Goal: Information Seeking & Learning: Learn about a topic

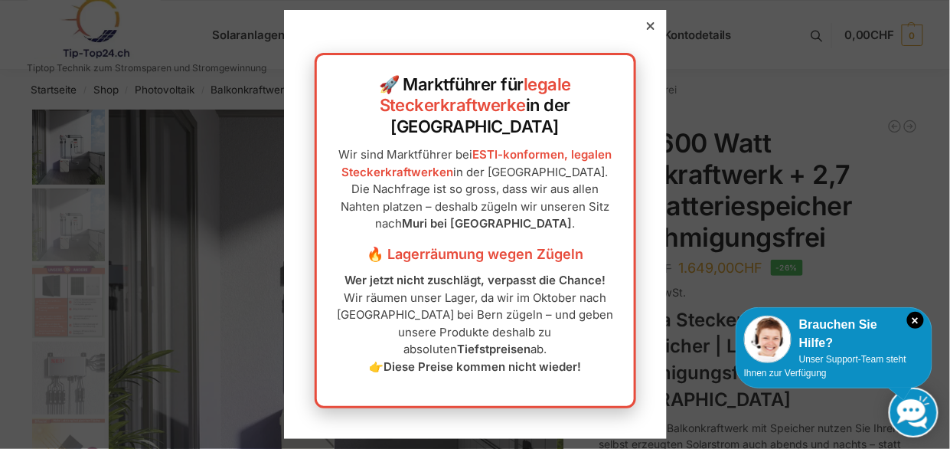
click at [646, 30] on icon at bounding box center [650, 26] width 8 height 8
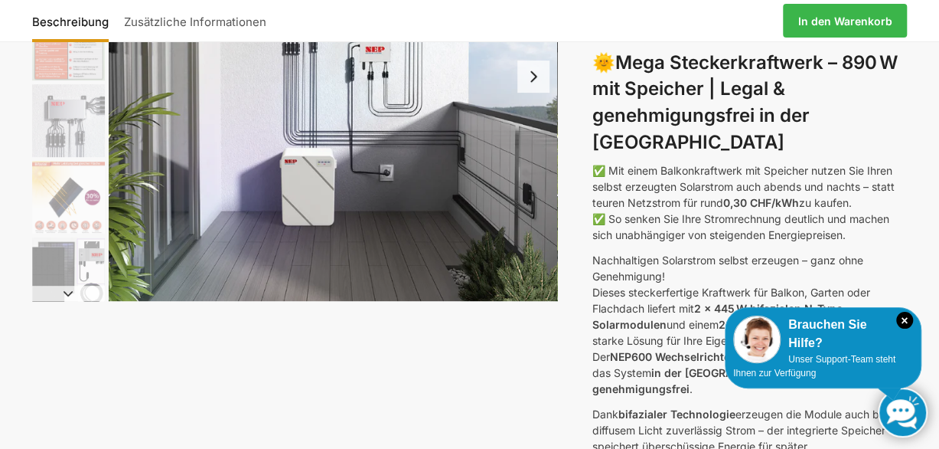
scroll to position [257, 0]
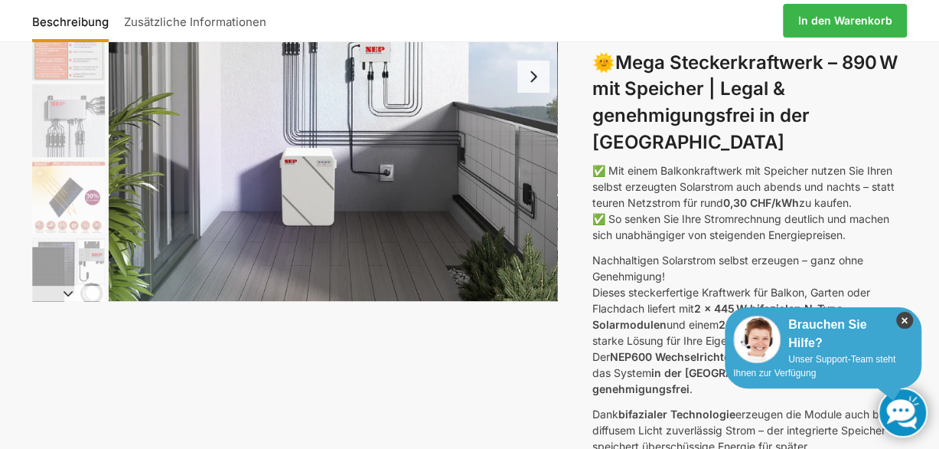
click at [903, 321] on icon "×" at bounding box center [905, 320] width 17 height 17
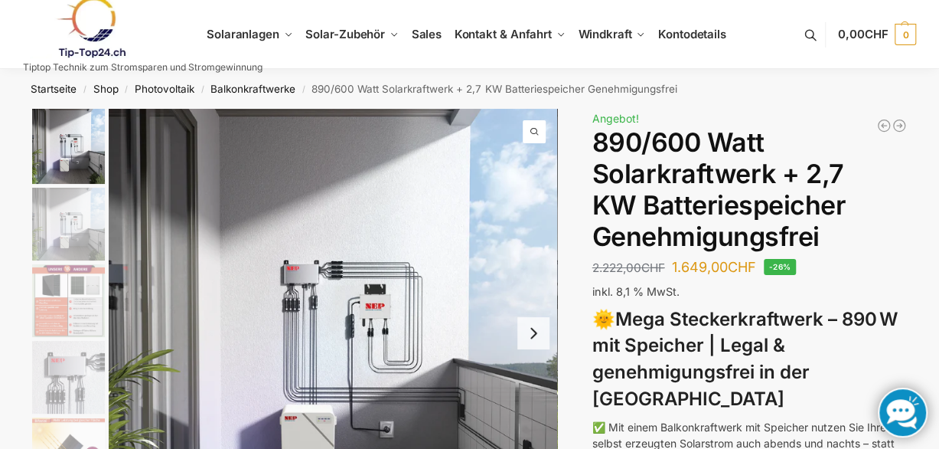
scroll to position [0, 0]
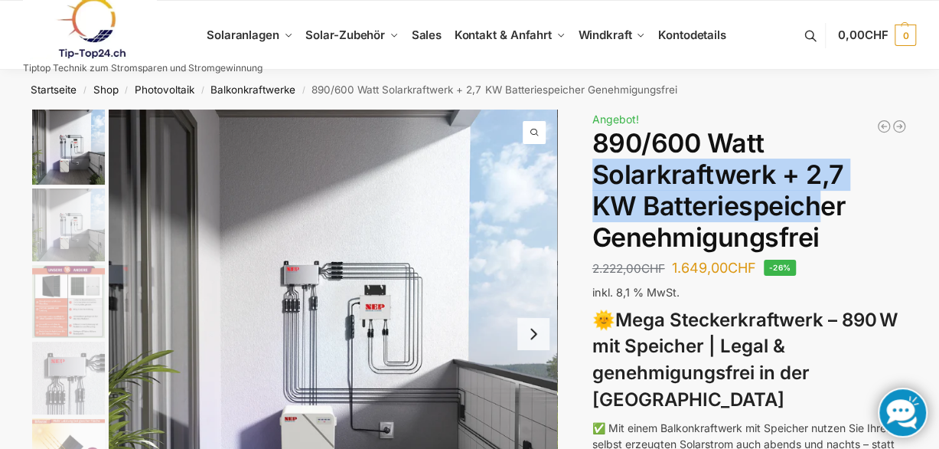
drag, startPoint x: 820, startPoint y: 195, endPoint x: 839, endPoint y: 149, distance: 50.5
click at [839, 149] on h1 "890/600 Watt Solarkraftwerk + 2,7 KW Batteriespeicher Genehmigungsfrei" at bounding box center [750, 190] width 315 height 125
drag, startPoint x: 839, startPoint y: 149, endPoint x: 815, endPoint y: 211, distance: 66.4
click at [815, 211] on h1 "890/600 Watt Solarkraftwerk + 2,7 KW Batteriespeicher Genehmigungsfrei" at bounding box center [750, 190] width 315 height 125
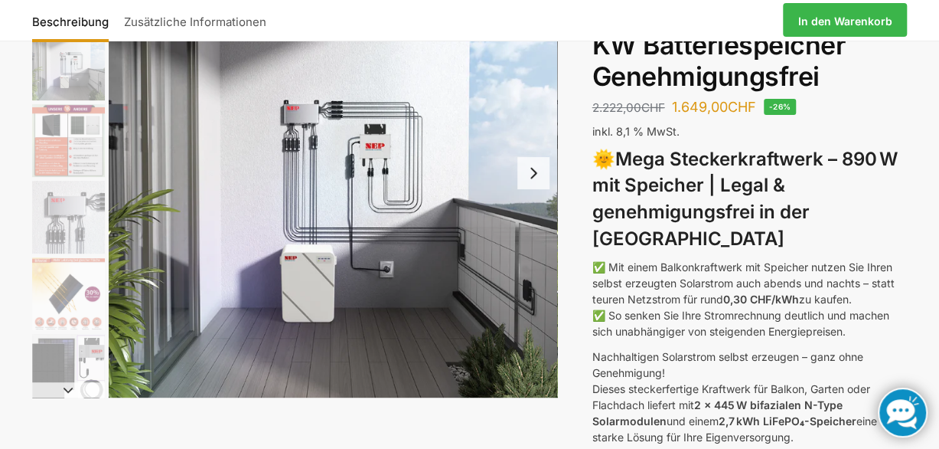
scroll to position [162, 0]
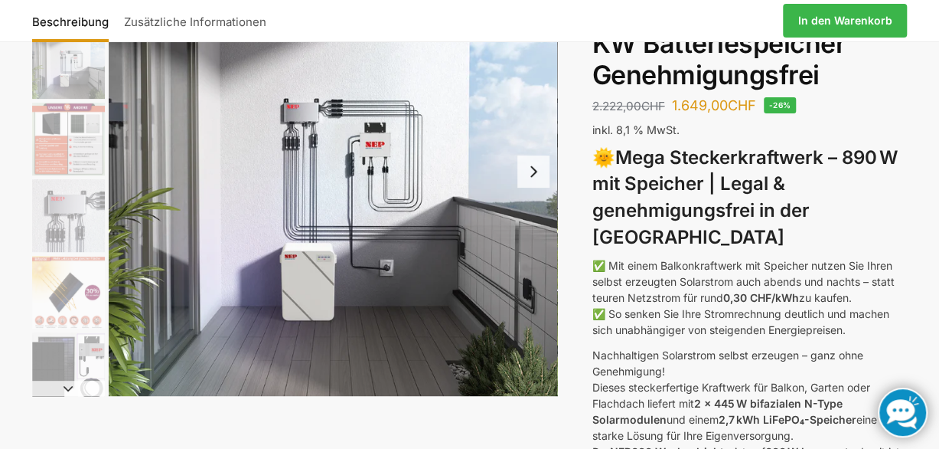
click at [59, 75] on img "2 / 12" at bounding box center [68, 62] width 73 height 73
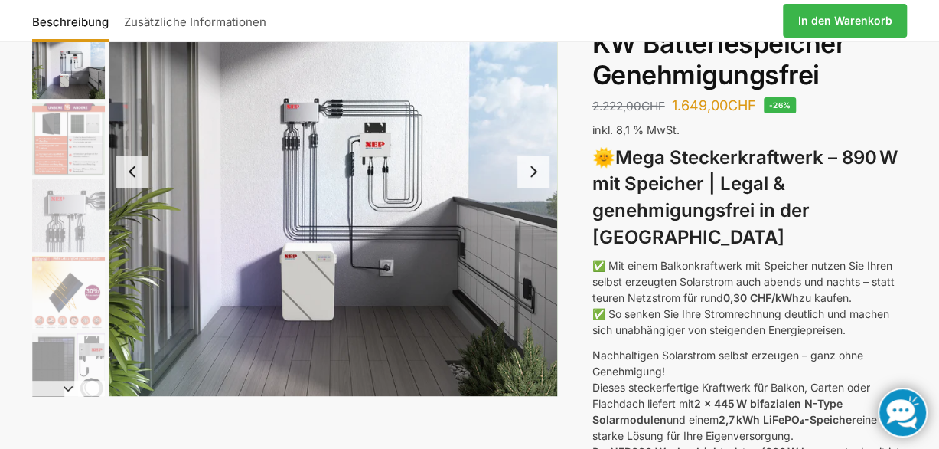
click at [62, 112] on img "3 / 12" at bounding box center [68, 139] width 73 height 73
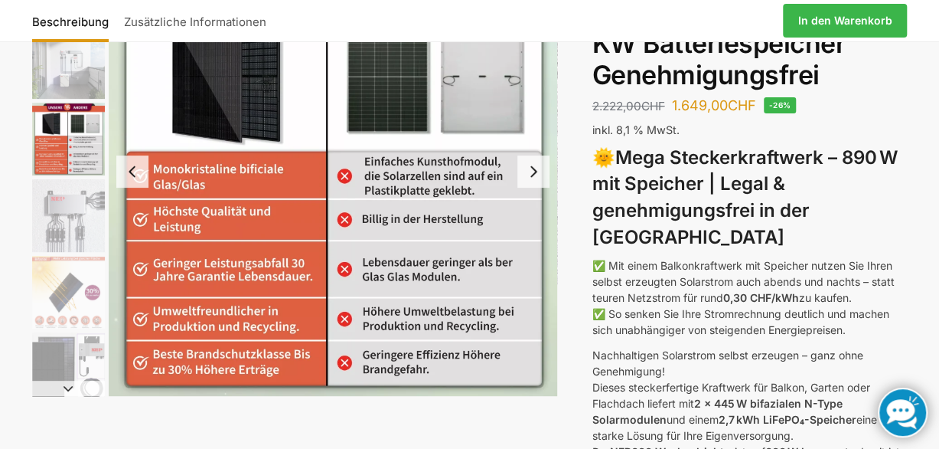
click at [60, 205] on img "4 / 12" at bounding box center [68, 215] width 73 height 73
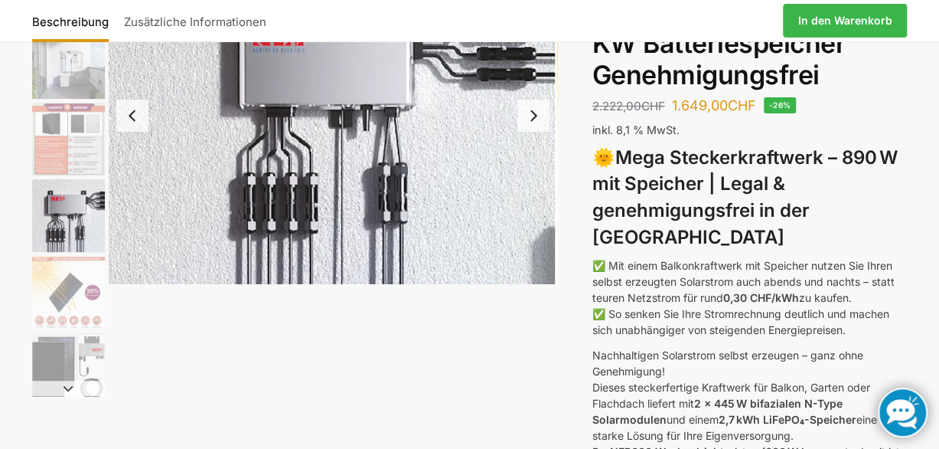
click at [65, 289] on img "5 / 12" at bounding box center [68, 292] width 73 height 73
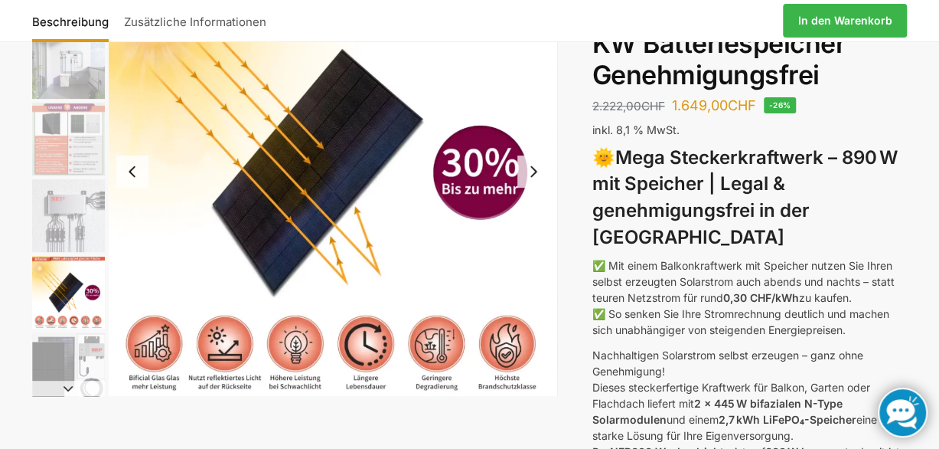
click at [74, 353] on img "6 / 12" at bounding box center [68, 368] width 73 height 73
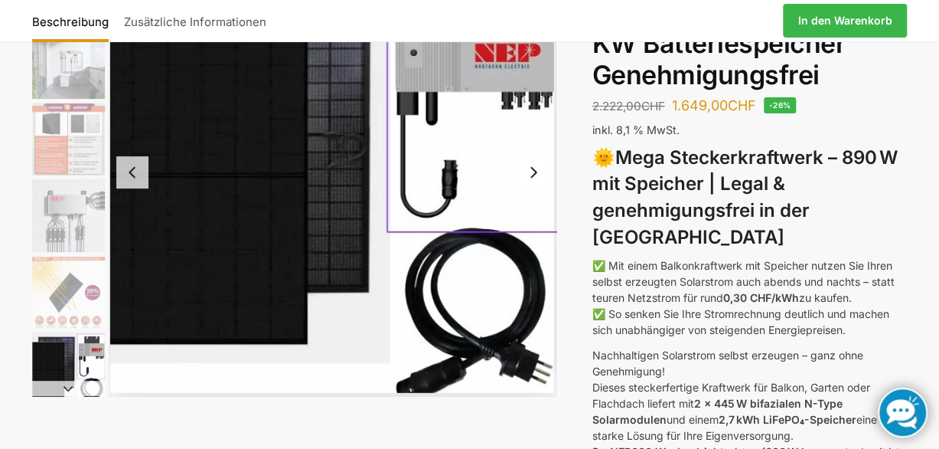
click at [70, 387] on button "Next slide" at bounding box center [68, 388] width 73 height 15
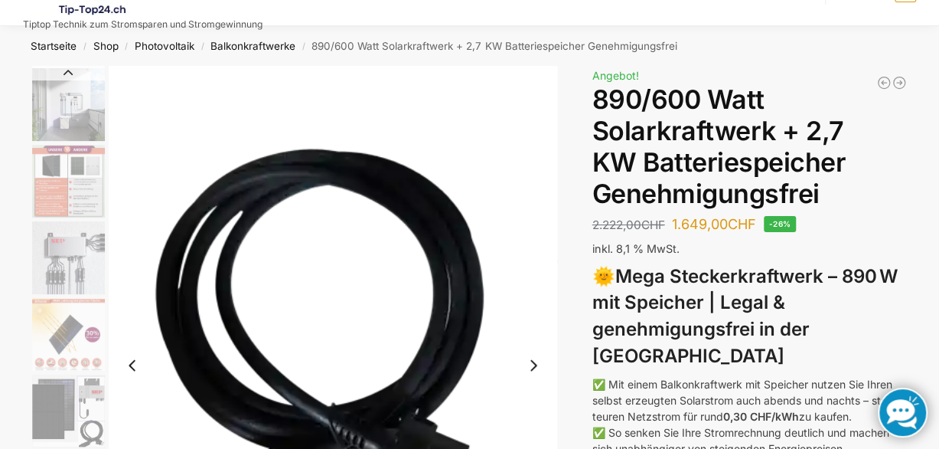
scroll to position [0, 0]
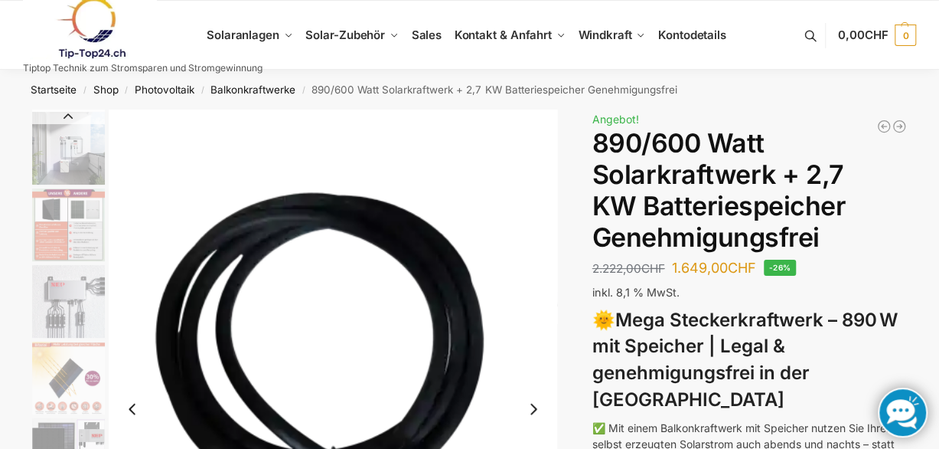
click at [83, 160] on img "2 / 12" at bounding box center [68, 148] width 73 height 73
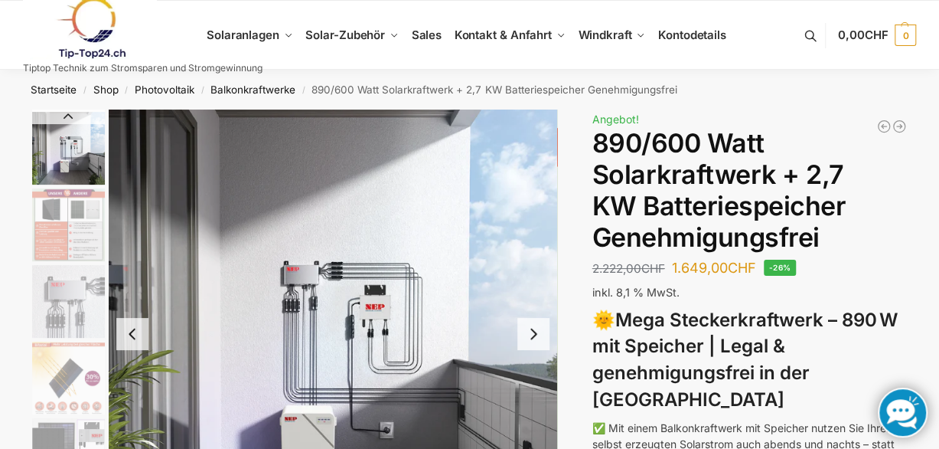
click at [73, 119] on button "Previous slide" at bounding box center [68, 116] width 73 height 15
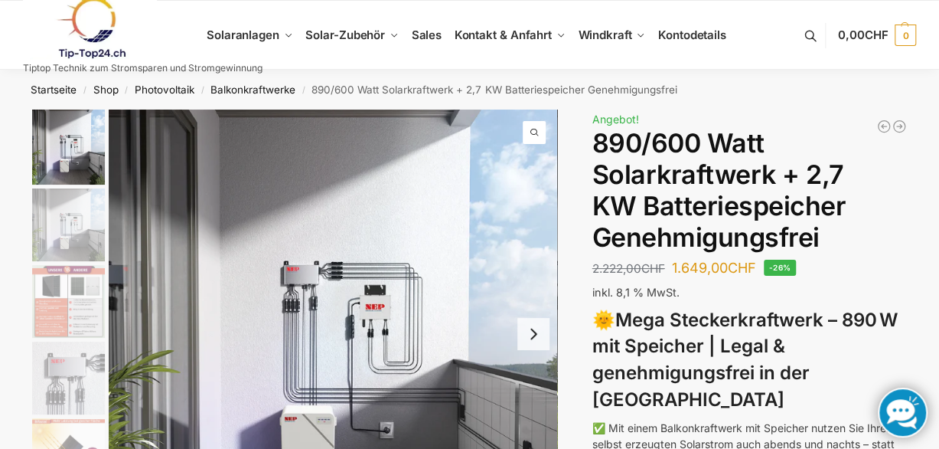
click at [72, 149] on img "1 / 12" at bounding box center [68, 146] width 73 height 75
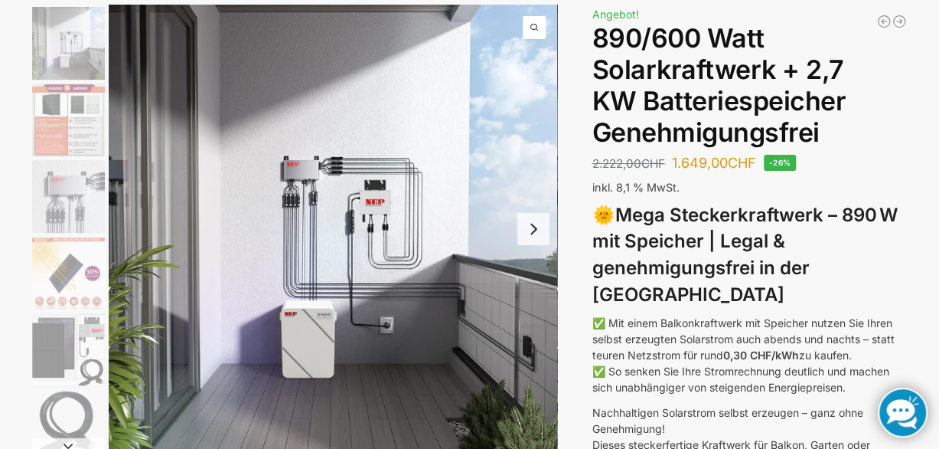
scroll to position [122, 0]
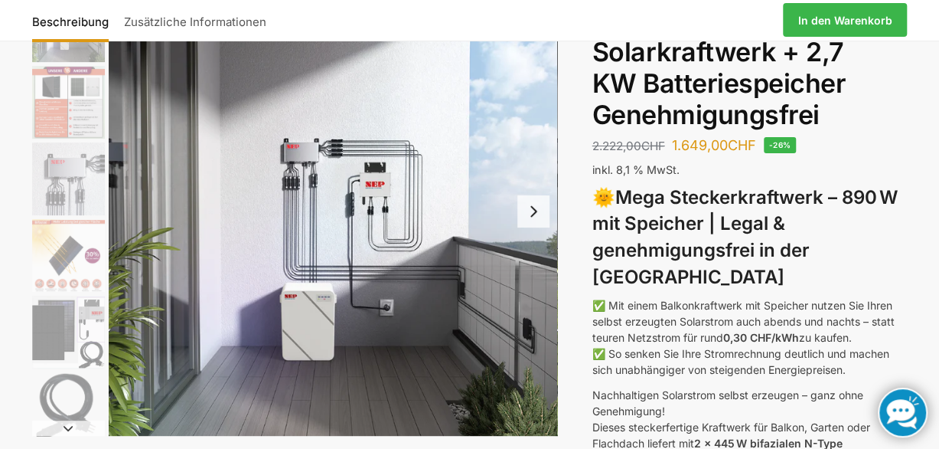
click at [534, 218] on button "Next slide" at bounding box center [534, 211] width 32 height 32
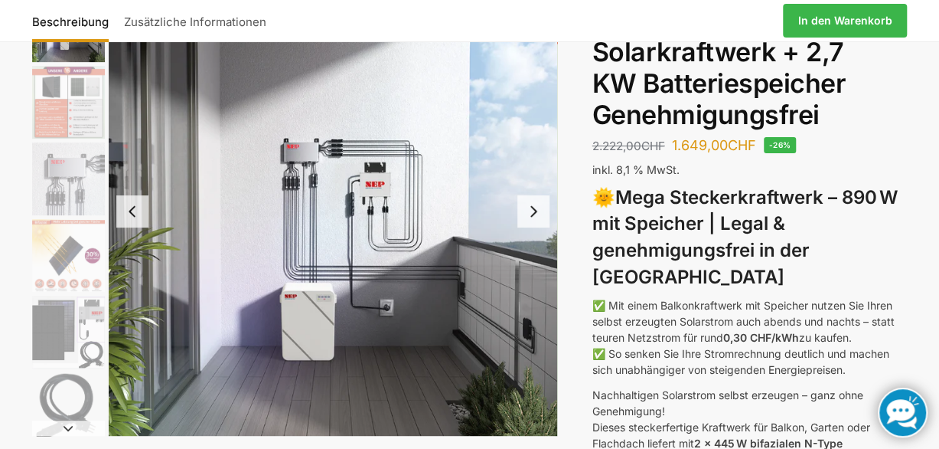
click at [534, 218] on button "Next slide" at bounding box center [534, 211] width 32 height 32
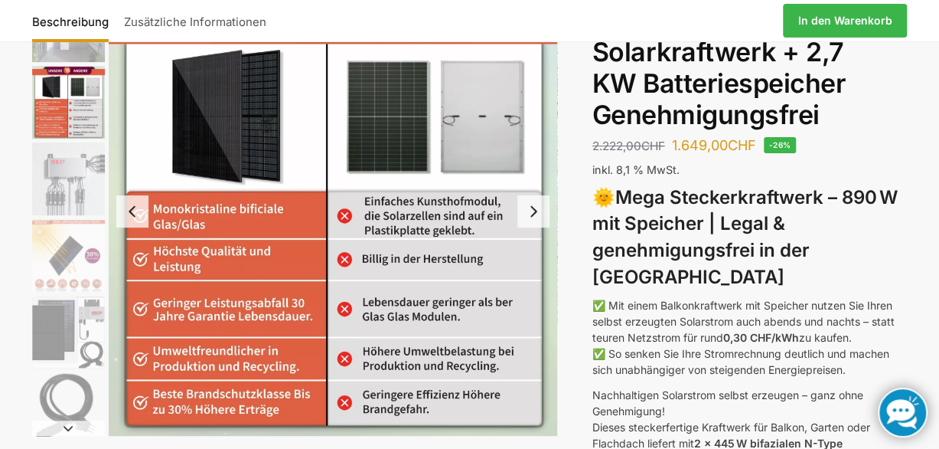
click at [534, 218] on button "Next slide" at bounding box center [534, 211] width 32 height 32
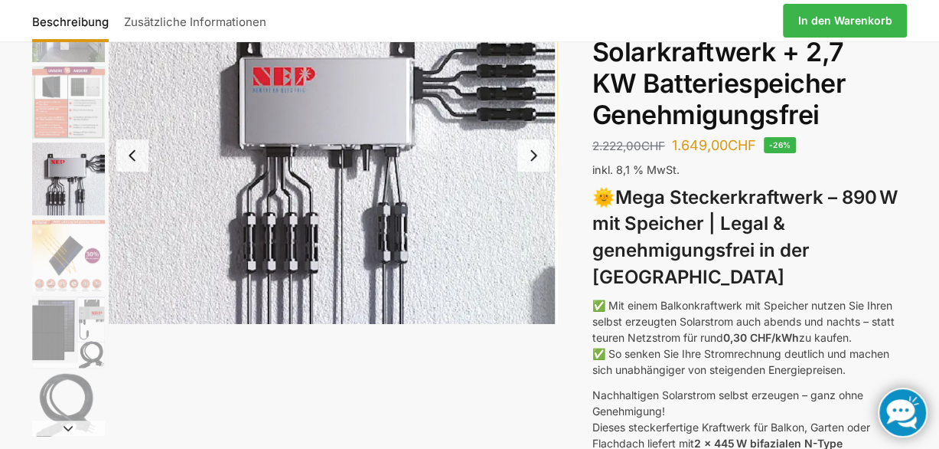
click at [534, 218] on img "4 / 12" at bounding box center [333, 155] width 449 height 337
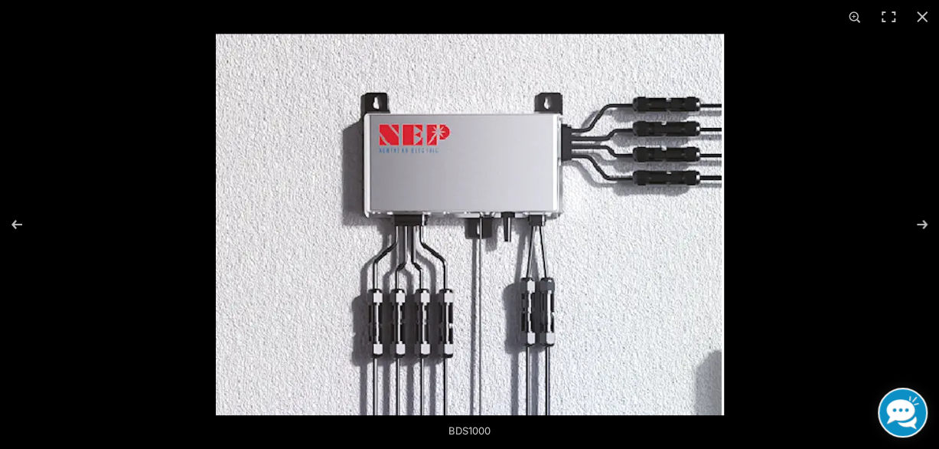
click at [528, 201] on img at bounding box center [470, 224] width 508 height 381
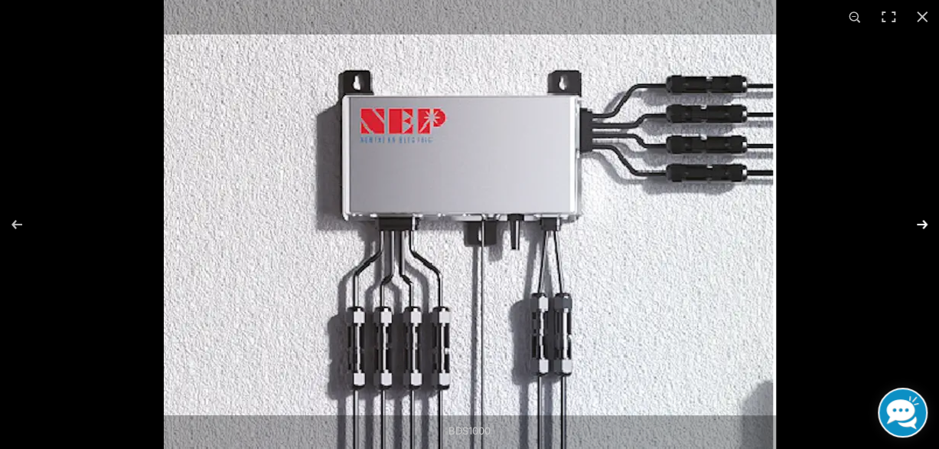
click at [922, 221] on button "Next (arrow right)" at bounding box center [913, 224] width 54 height 77
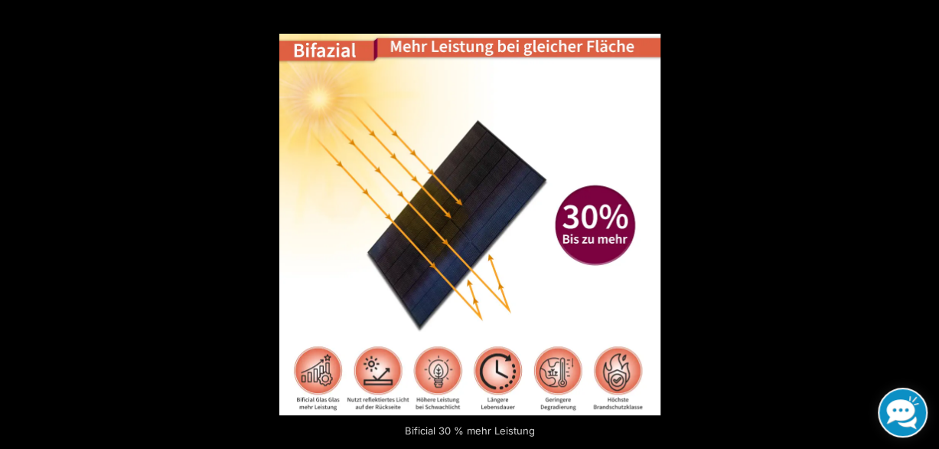
click at [922, 221] on button "Next (arrow right)" at bounding box center [913, 224] width 54 height 77
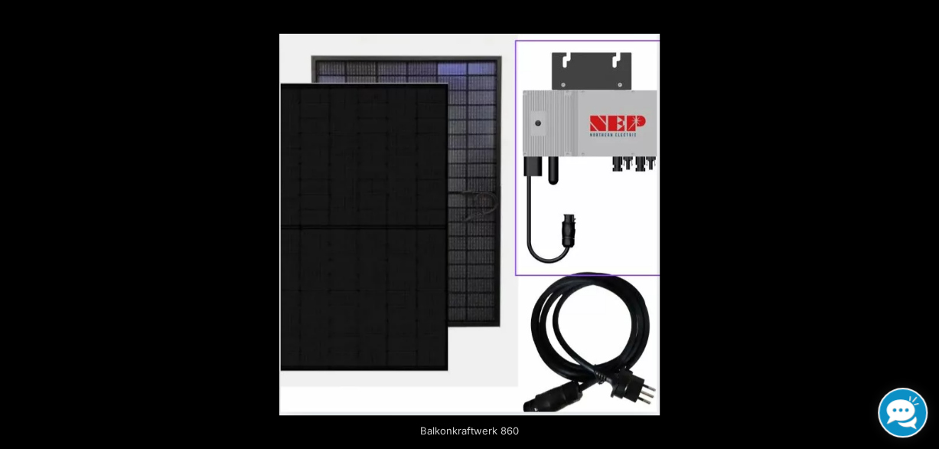
click at [922, 221] on button "Next (arrow right)" at bounding box center [913, 224] width 54 height 77
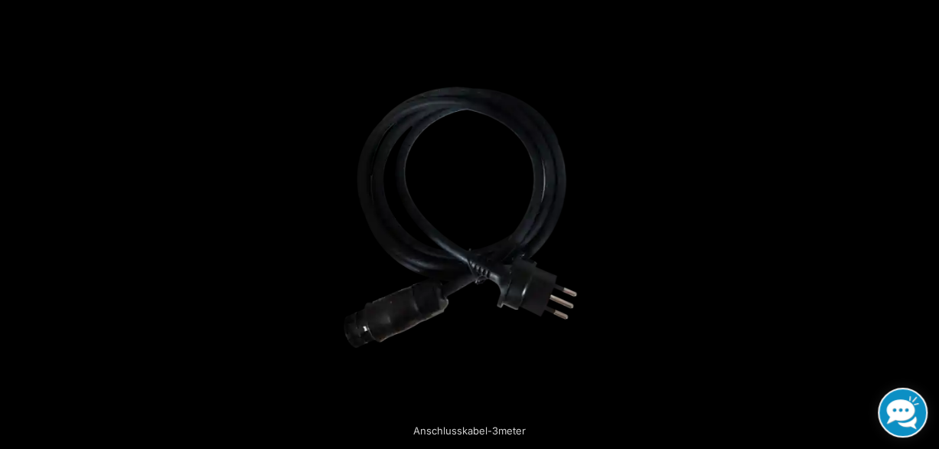
click at [922, 221] on button "Next (arrow right)" at bounding box center [913, 224] width 54 height 77
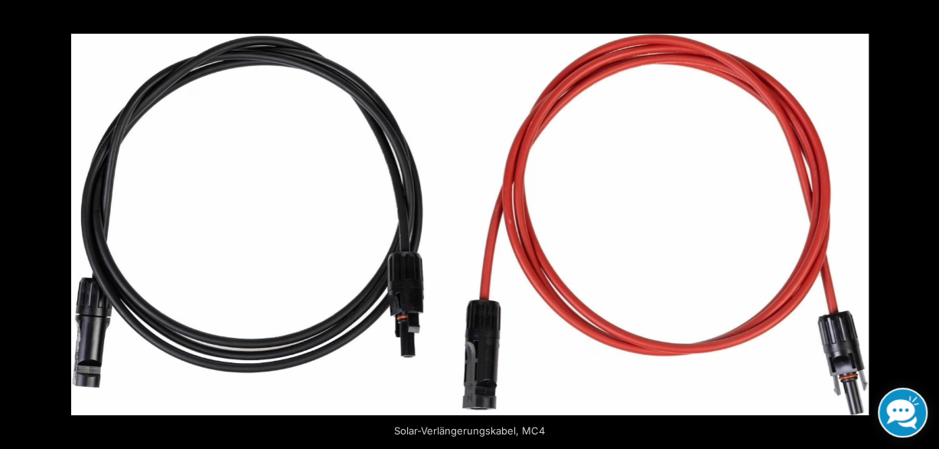
click at [922, 221] on button "Next (arrow right)" at bounding box center [913, 224] width 54 height 77
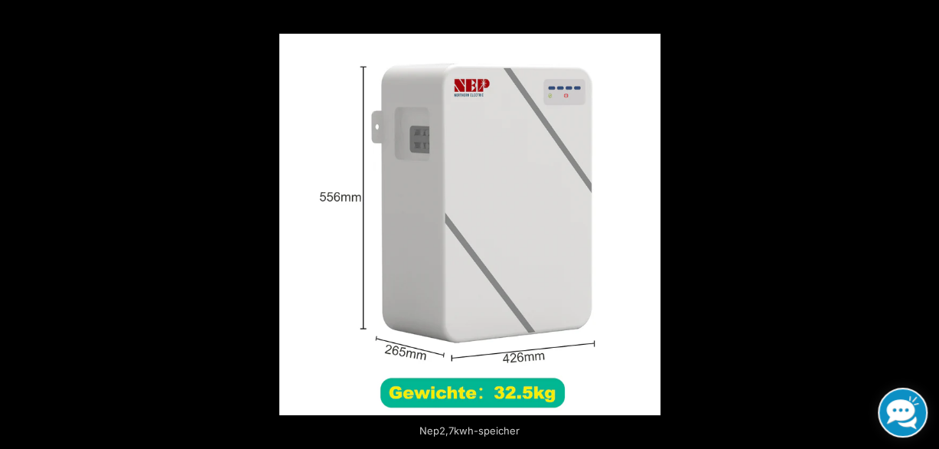
click at [922, 221] on button "Next (arrow right)" at bounding box center [913, 224] width 54 height 77
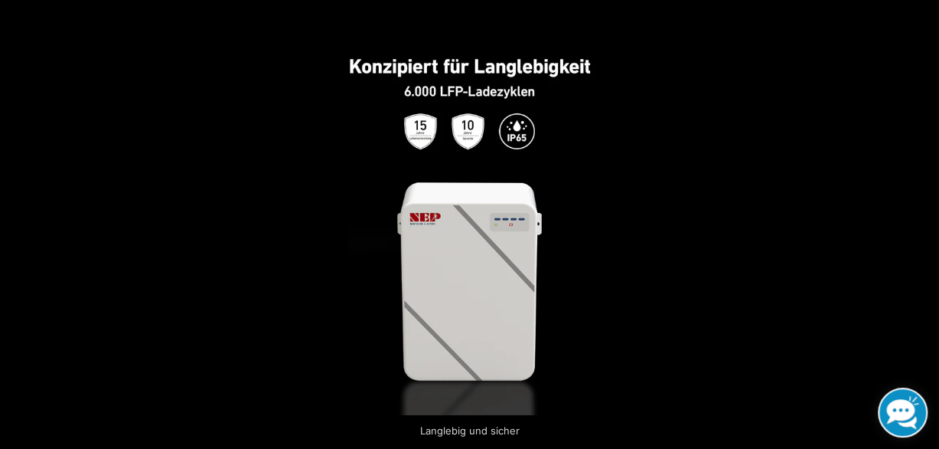
click at [922, 221] on button "Next (arrow right)" at bounding box center [913, 224] width 54 height 77
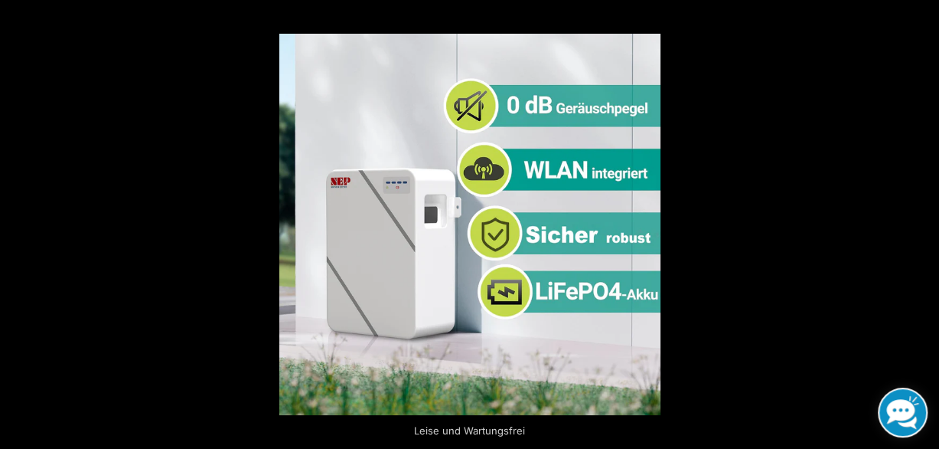
click at [922, 221] on button "Next (arrow right)" at bounding box center [913, 224] width 54 height 77
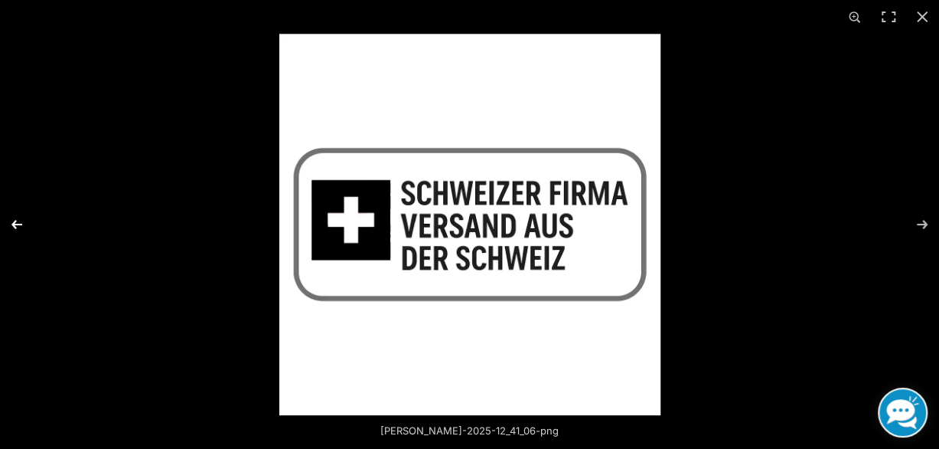
click at [19, 222] on button "Previous (arrow left)" at bounding box center [27, 224] width 54 height 77
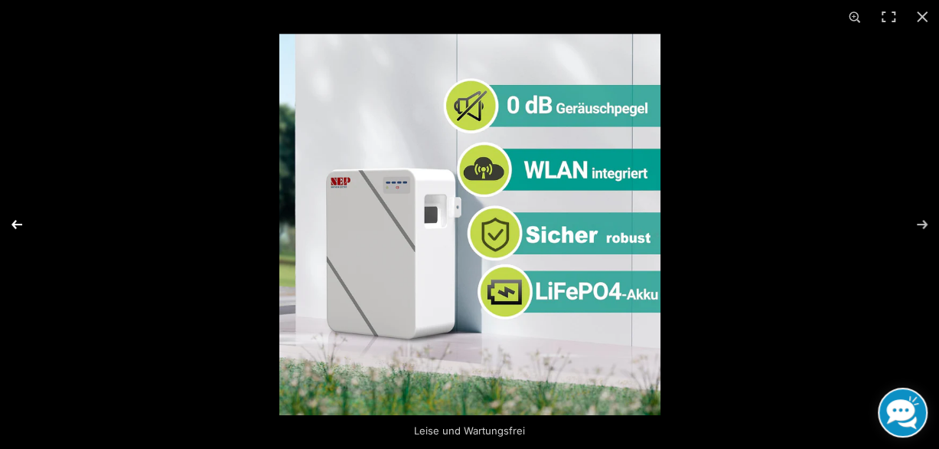
click at [19, 222] on button "Previous (arrow left)" at bounding box center [27, 224] width 54 height 77
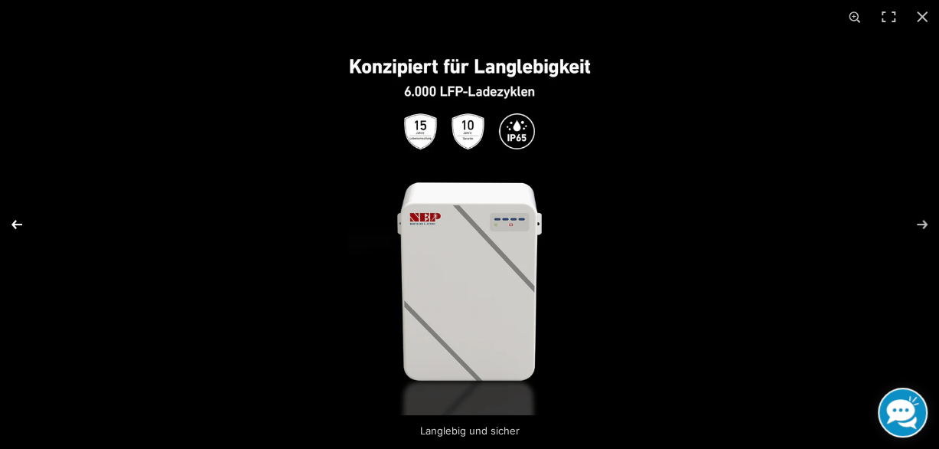
click at [19, 222] on button "Previous (arrow left)" at bounding box center [27, 224] width 54 height 77
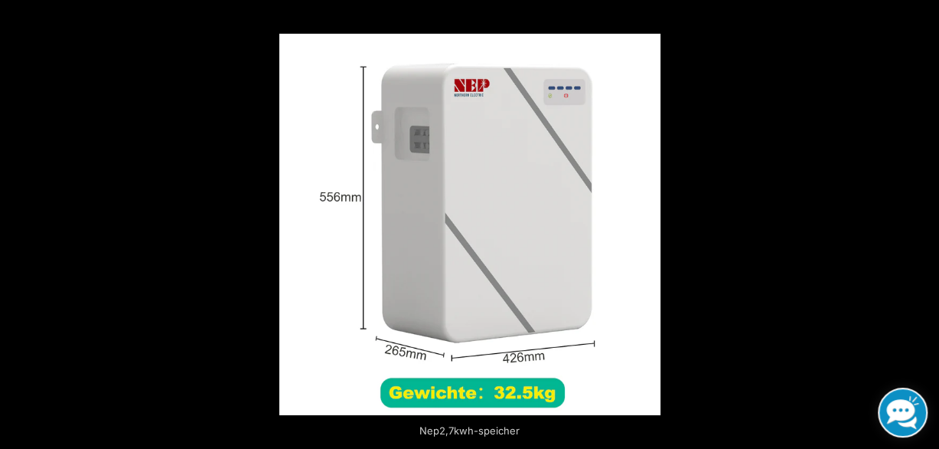
click at [19, 222] on button "Previous (arrow left)" at bounding box center [27, 224] width 54 height 77
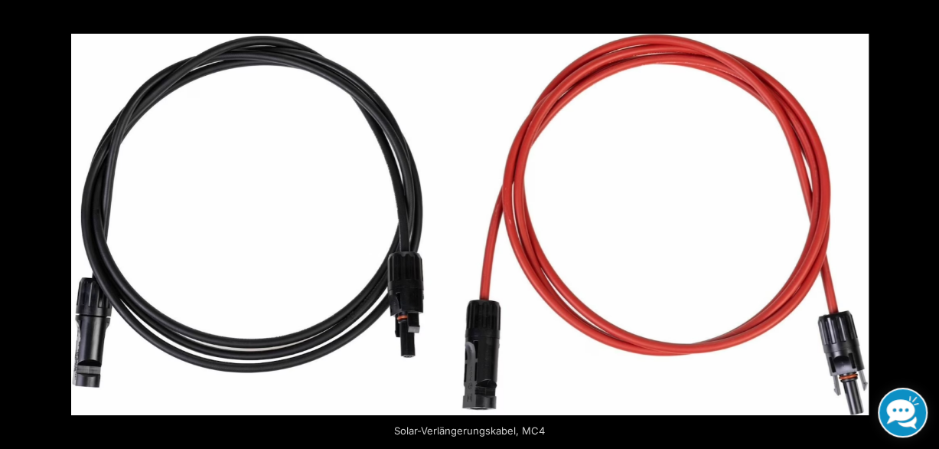
click at [19, 222] on button "Previous (arrow left)" at bounding box center [27, 224] width 54 height 77
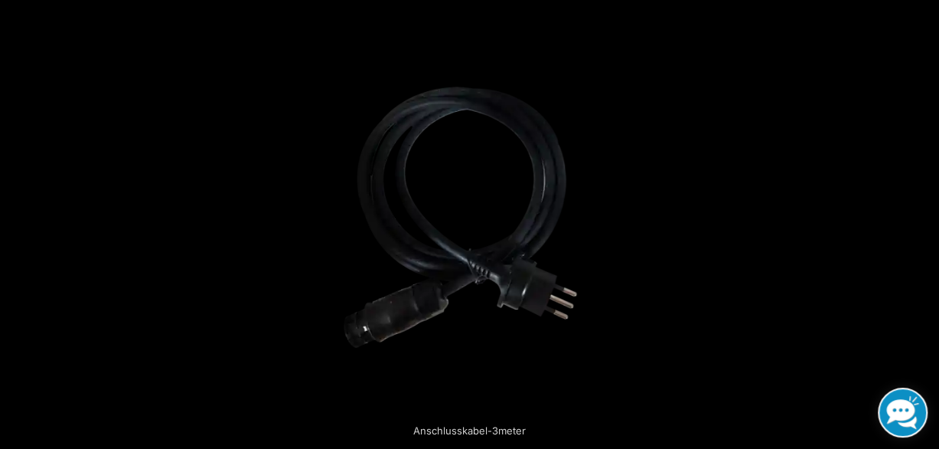
click at [19, 222] on button "Previous (arrow left)" at bounding box center [27, 224] width 54 height 77
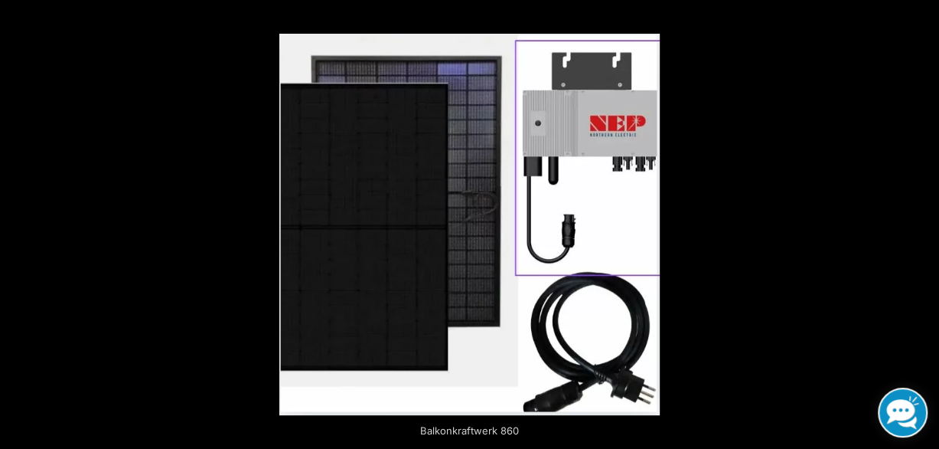
click at [19, 222] on button "Previous (arrow left)" at bounding box center [27, 224] width 54 height 77
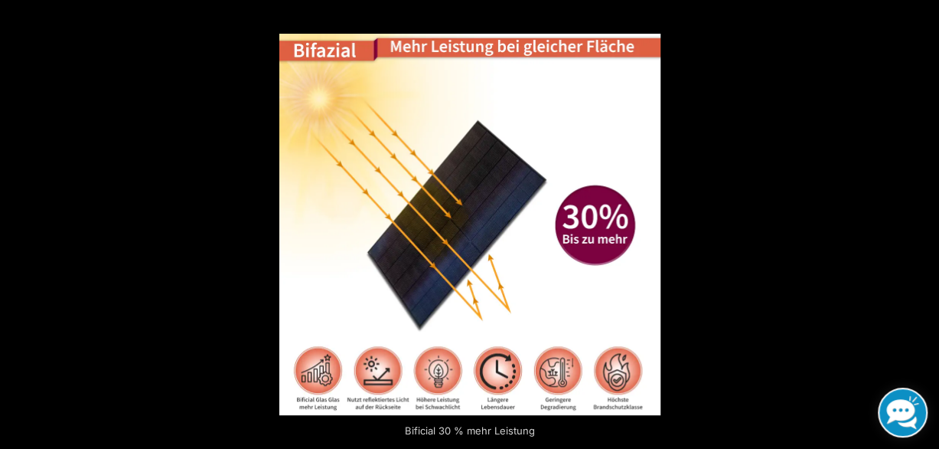
click at [19, 222] on button "Previous (arrow left)" at bounding box center [27, 224] width 54 height 77
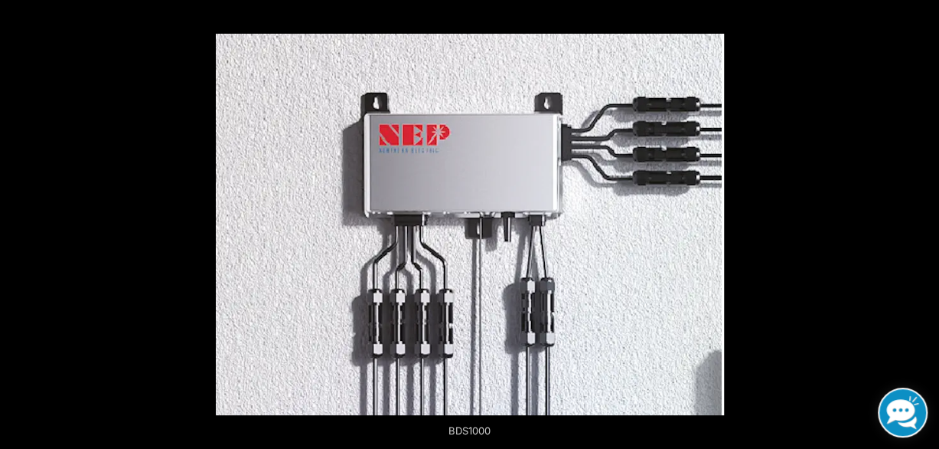
click at [19, 222] on button "Previous (arrow left)" at bounding box center [27, 224] width 54 height 77
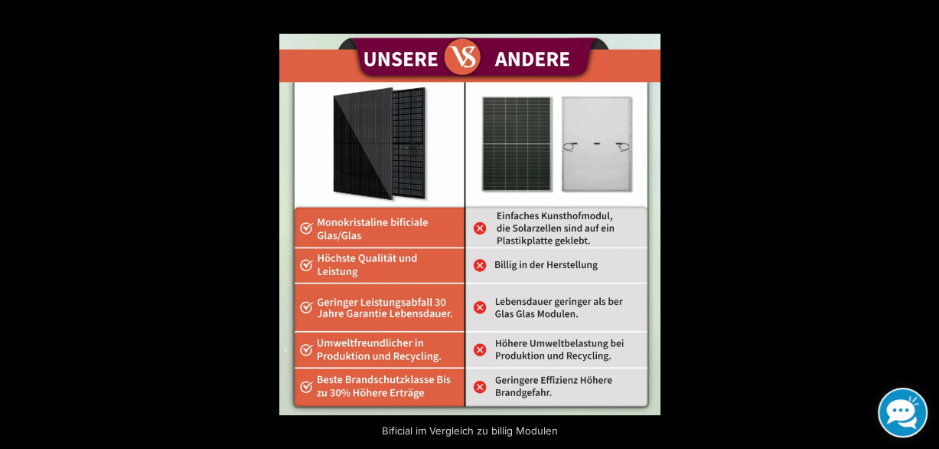
click at [19, 222] on button "Previous (arrow left)" at bounding box center [27, 224] width 54 height 77
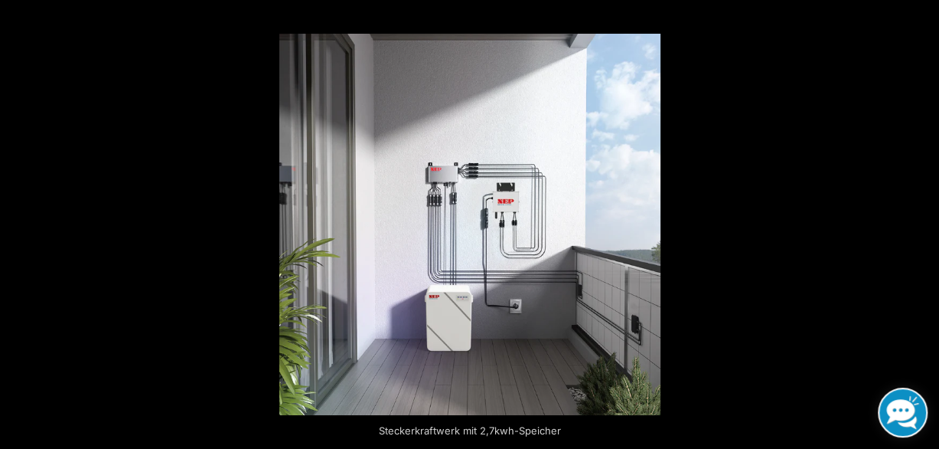
click at [19, 222] on button "Previous (arrow left)" at bounding box center [27, 224] width 54 height 77
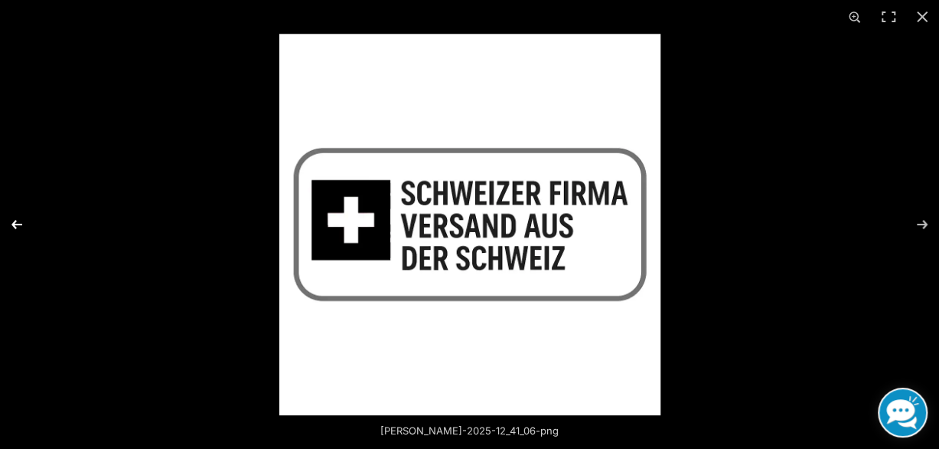
click at [18, 219] on button "Previous (arrow left)" at bounding box center [27, 224] width 54 height 77
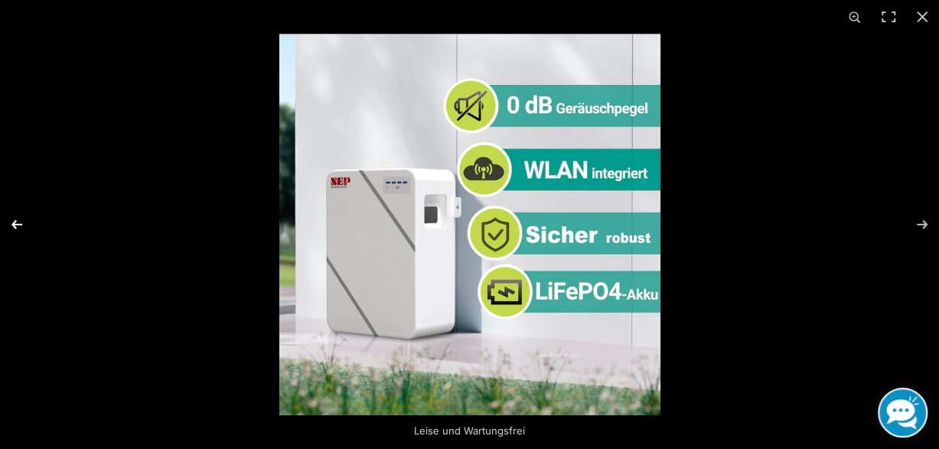
click at [18, 219] on button "Previous (arrow left)" at bounding box center [27, 224] width 54 height 77
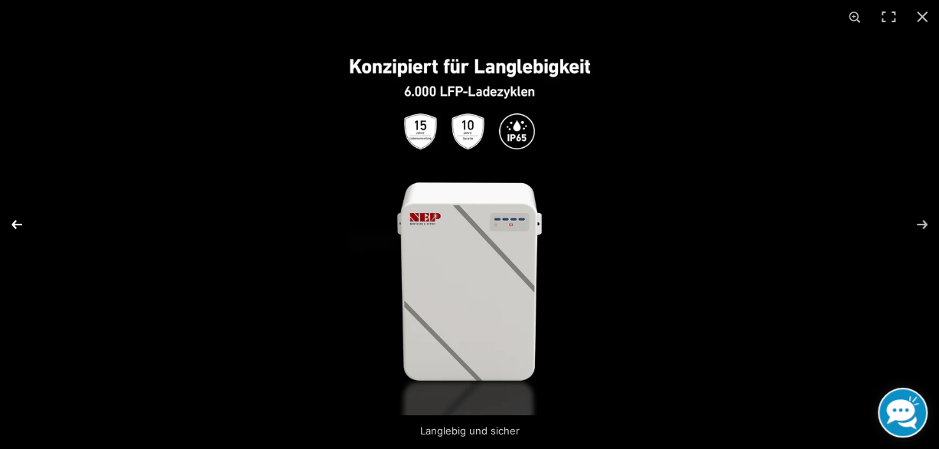
click at [18, 219] on button "Previous (arrow left)" at bounding box center [27, 224] width 54 height 77
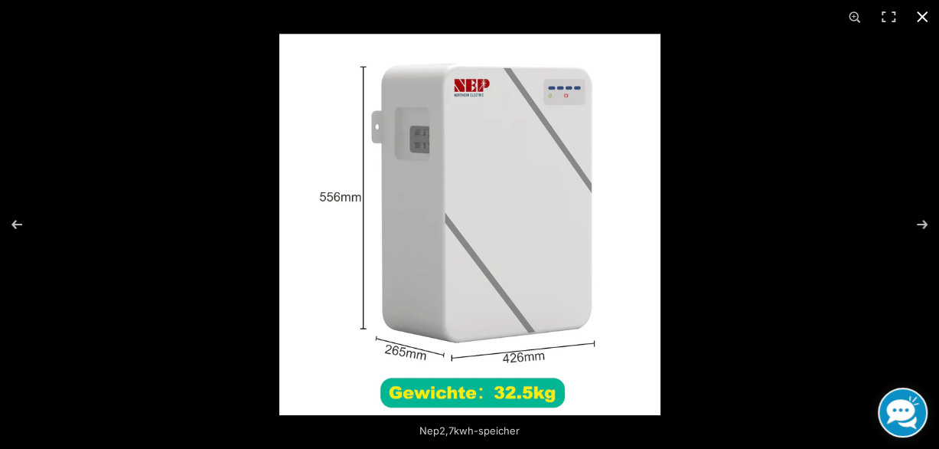
click at [927, 13] on button "Close (Esc)" at bounding box center [923, 17] width 34 height 34
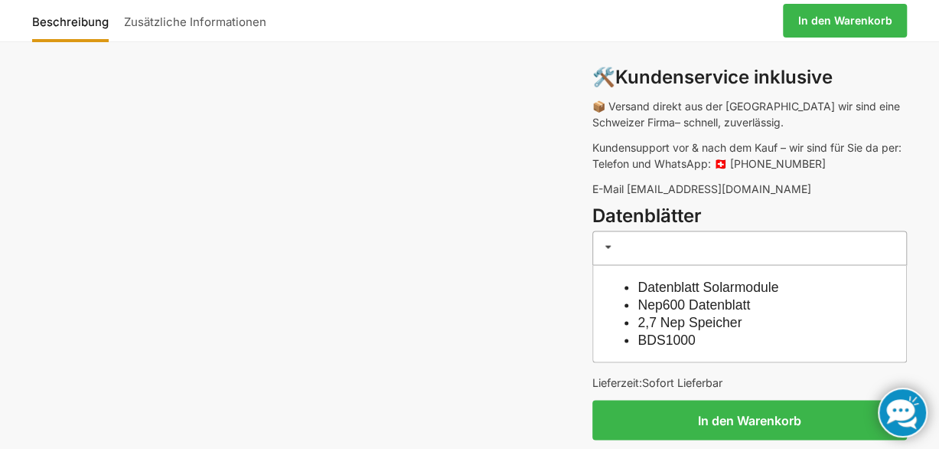
scroll to position [1337, 0]
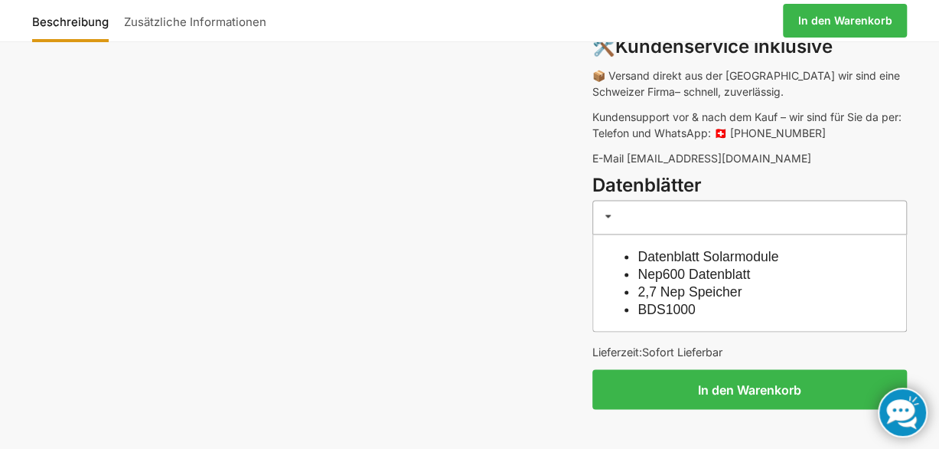
click at [605, 210] on span at bounding box center [609, 216] width 12 height 12
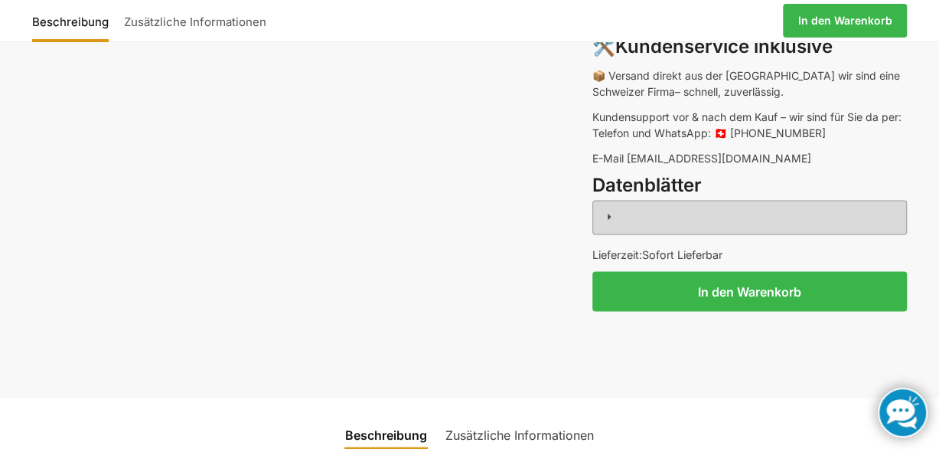
click at [605, 210] on span at bounding box center [609, 216] width 12 height 12
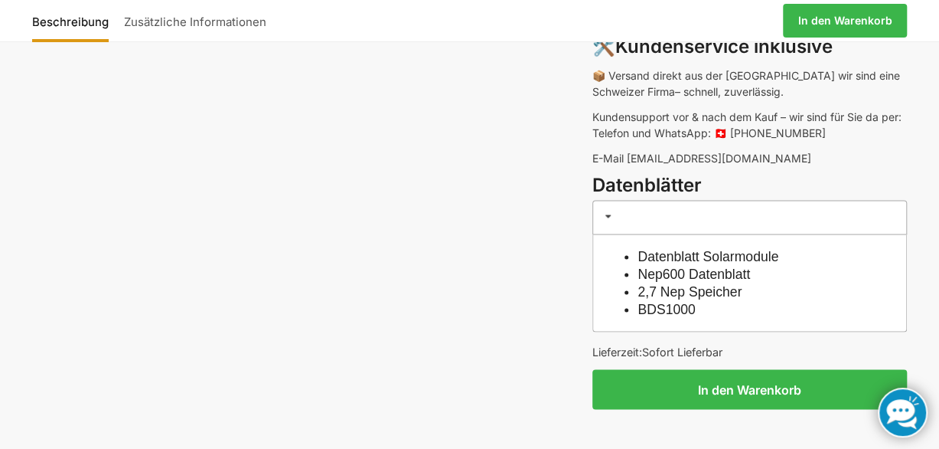
click at [645, 248] on link "Datenblatt Solarmodule" at bounding box center [708, 255] width 141 height 15
click at [729, 248] on link "Datenblatt Solarmodule" at bounding box center [708, 255] width 141 height 15
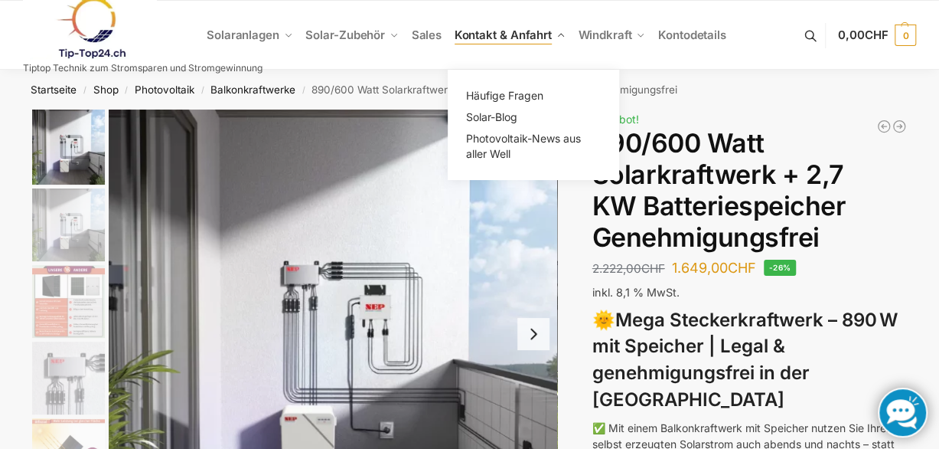
click at [501, 28] on span "Kontakt & Anfahrt" at bounding box center [503, 35] width 97 height 15
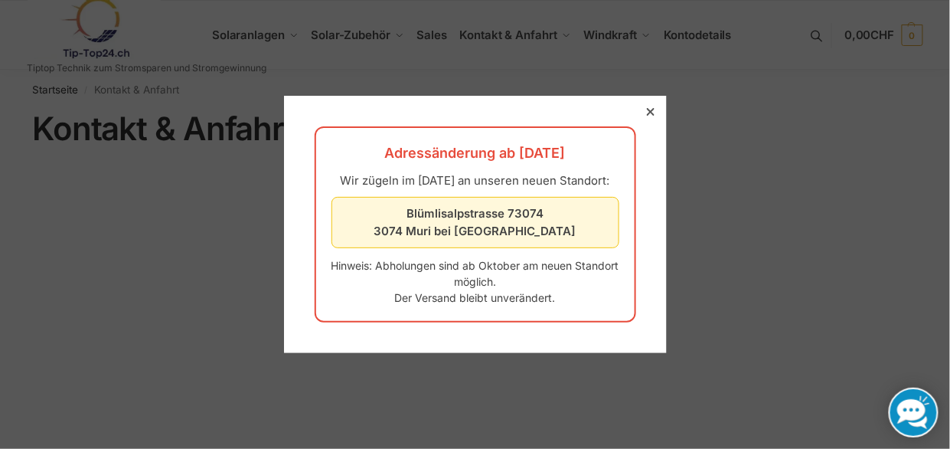
click at [175, 126] on div at bounding box center [475, 224] width 950 height 449
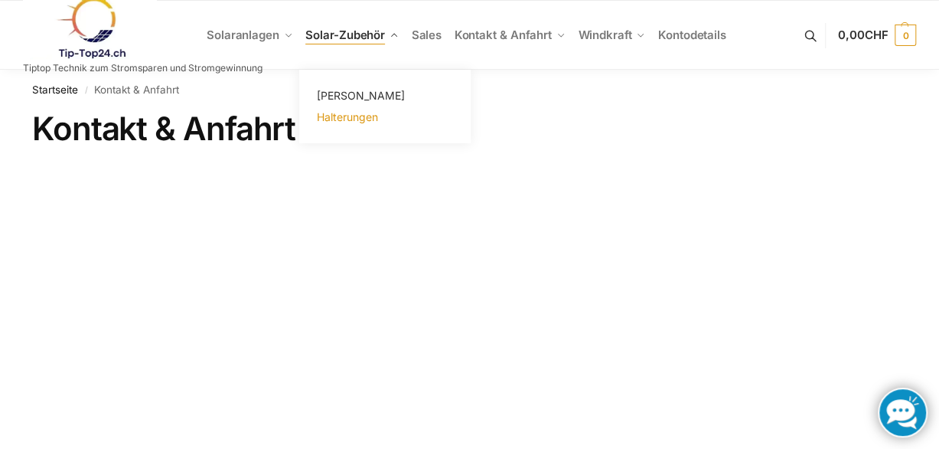
click at [347, 118] on span "Halterungen" at bounding box center [347, 116] width 61 height 13
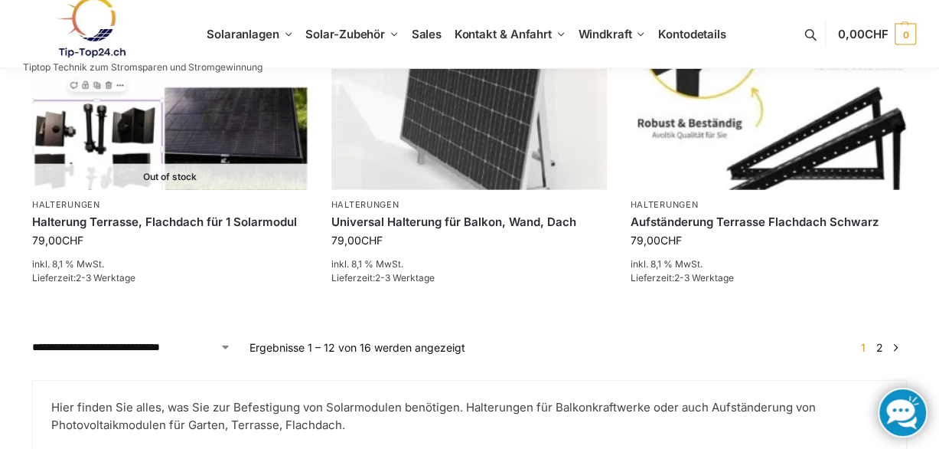
scroll to position [1731, 0]
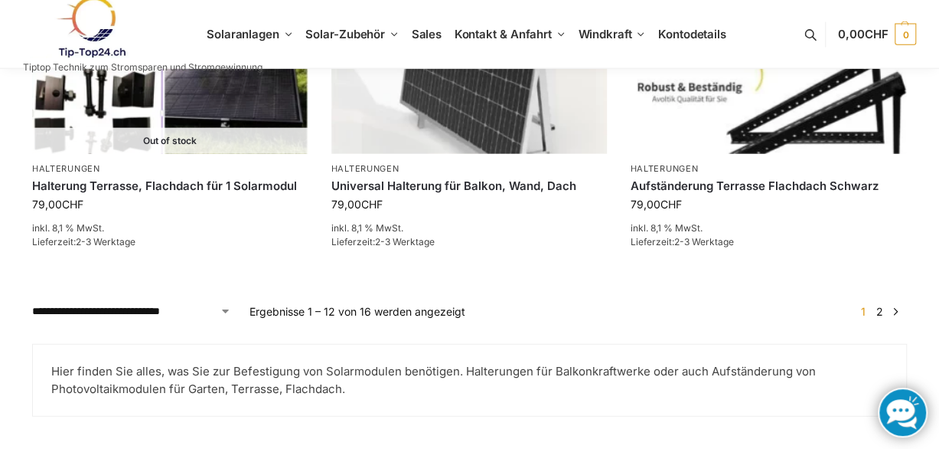
click at [895, 303] on link "→" at bounding box center [895, 311] width 11 height 16
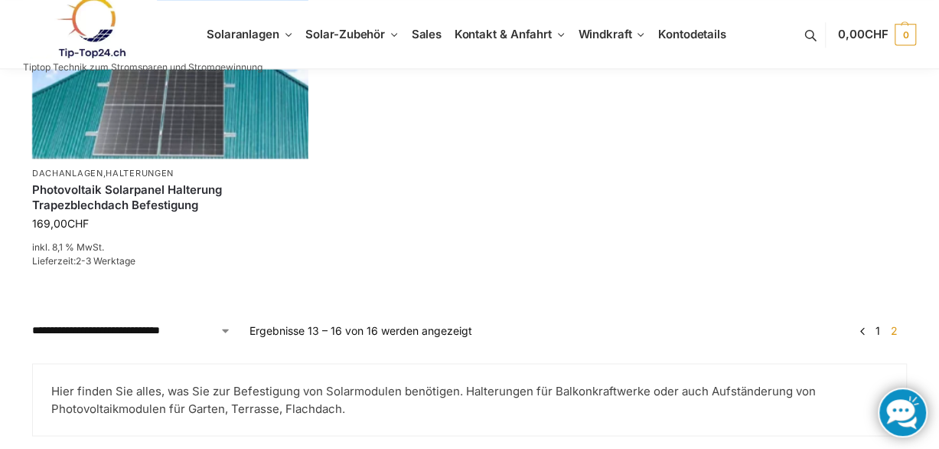
scroll to position [1032, 0]
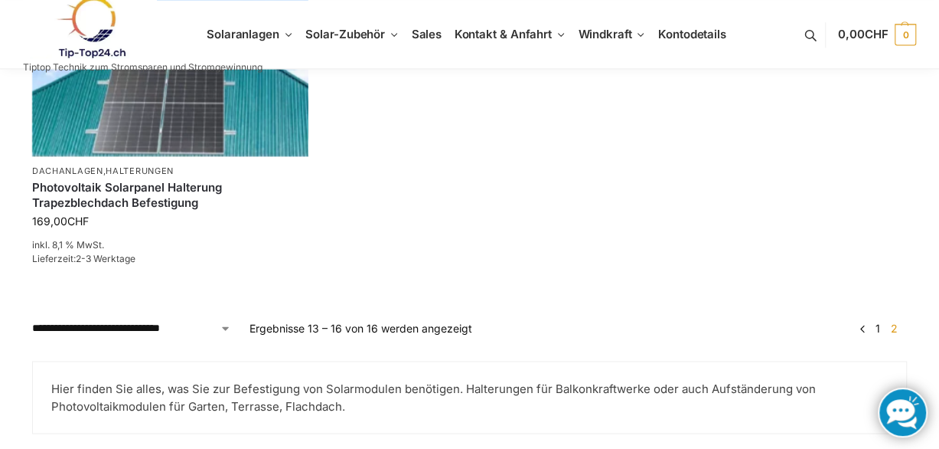
click at [863, 325] on link "←" at bounding box center [862, 328] width 11 height 16
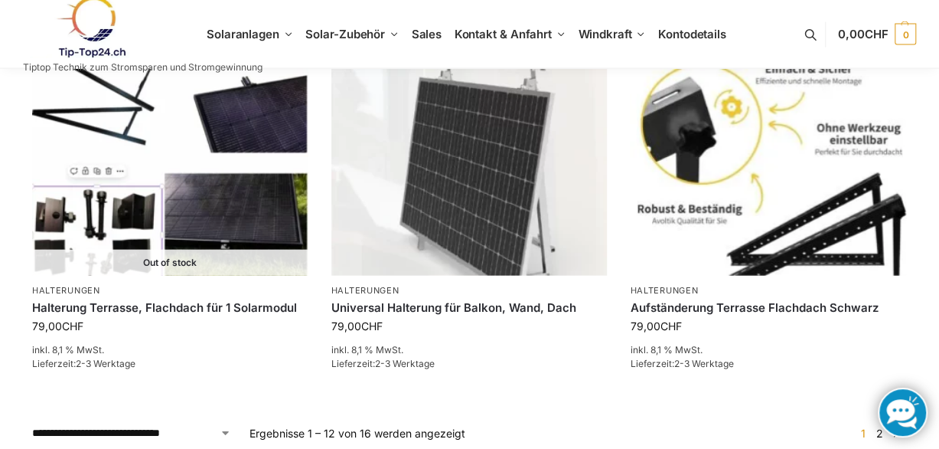
scroll to position [1640, 0]
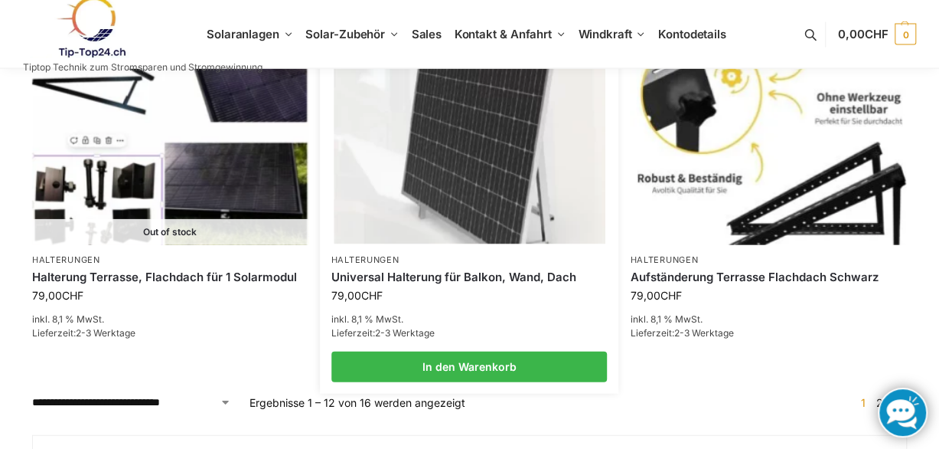
click at [469, 141] on img at bounding box center [469, 142] width 271 height 204
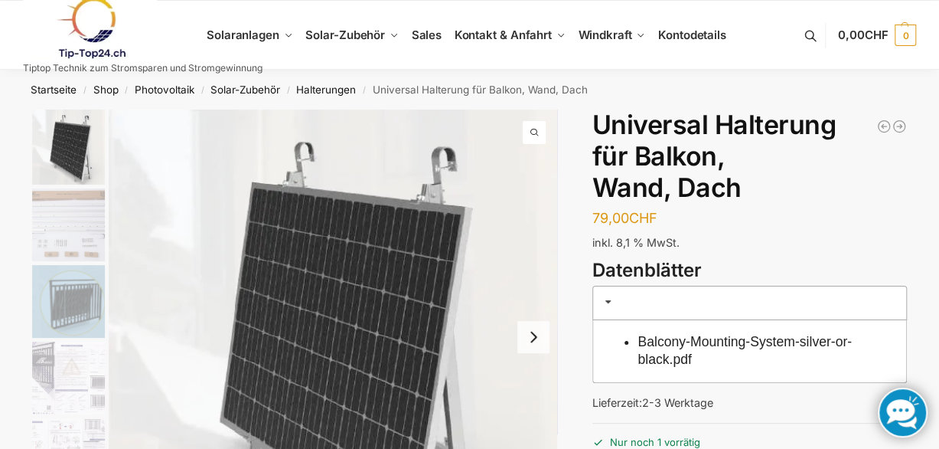
click at [534, 328] on button "Next slide" at bounding box center [534, 337] width 32 height 32
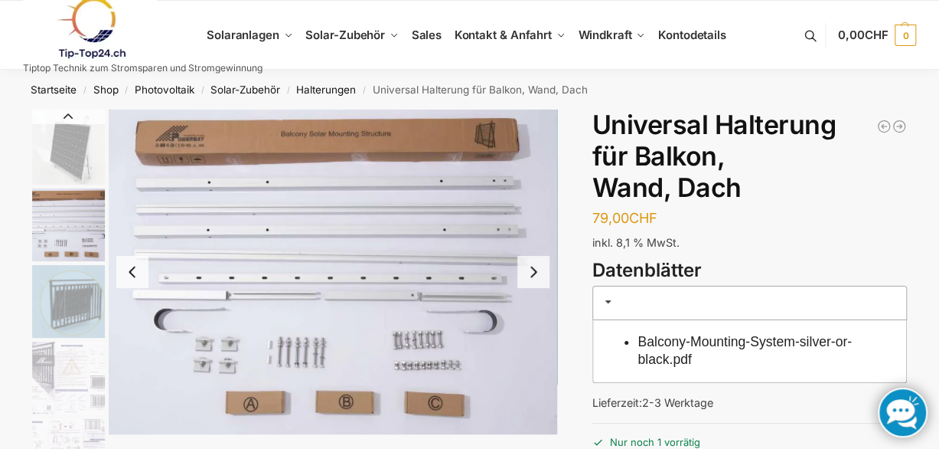
click at [534, 328] on img "2 / 5" at bounding box center [333, 271] width 449 height 325
click at [133, 272] on button "Previous slide" at bounding box center [132, 272] width 32 height 32
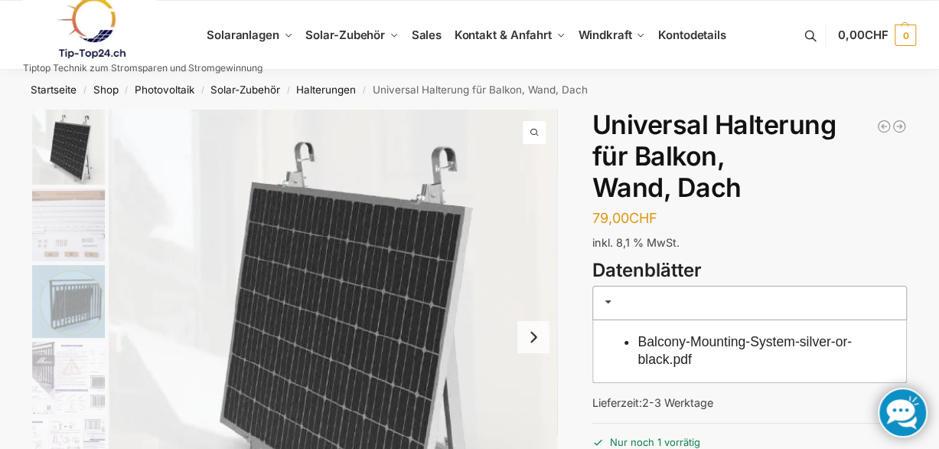
click at [133, 272] on img "1 / 5" at bounding box center [333, 336] width 449 height 454
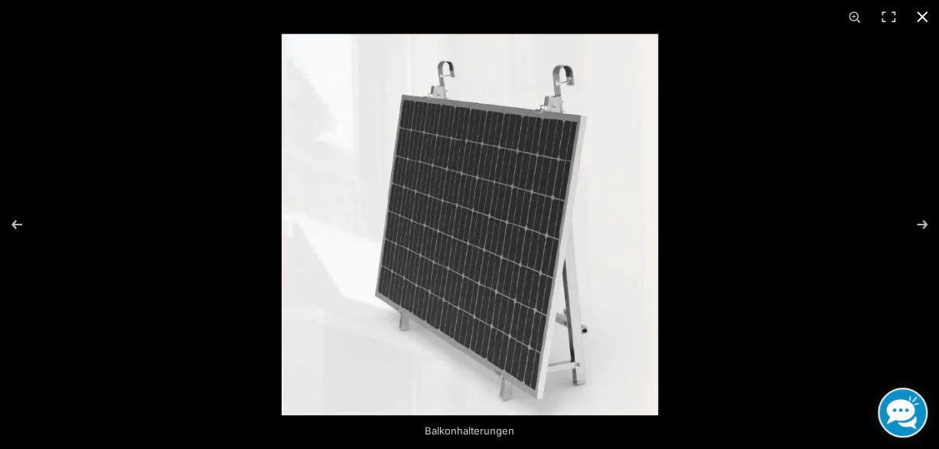
click at [133, 272] on div at bounding box center [469, 224] width 939 height 449
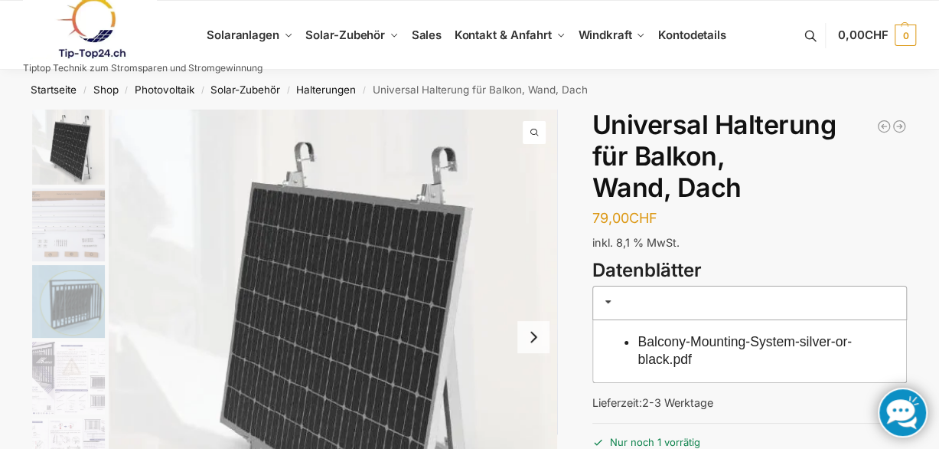
click at [133, 272] on img "1 / 5" at bounding box center [333, 336] width 449 height 454
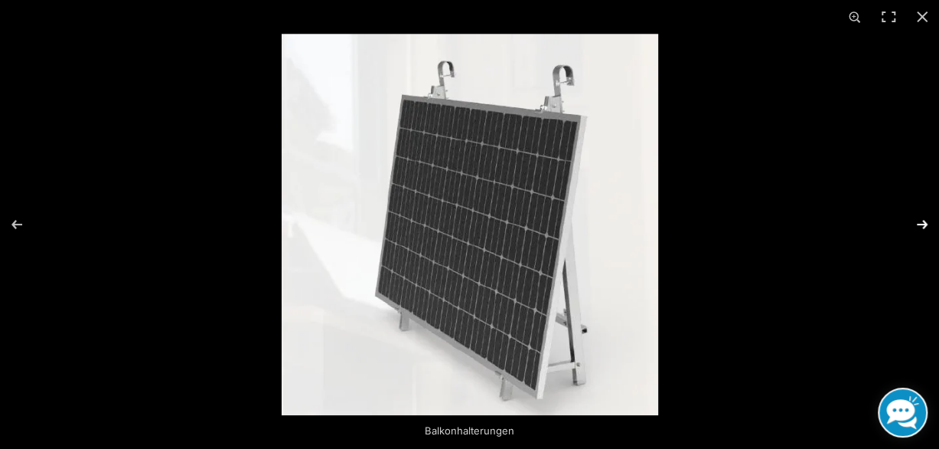
click at [923, 219] on button "Next (arrow right)" at bounding box center [913, 224] width 54 height 77
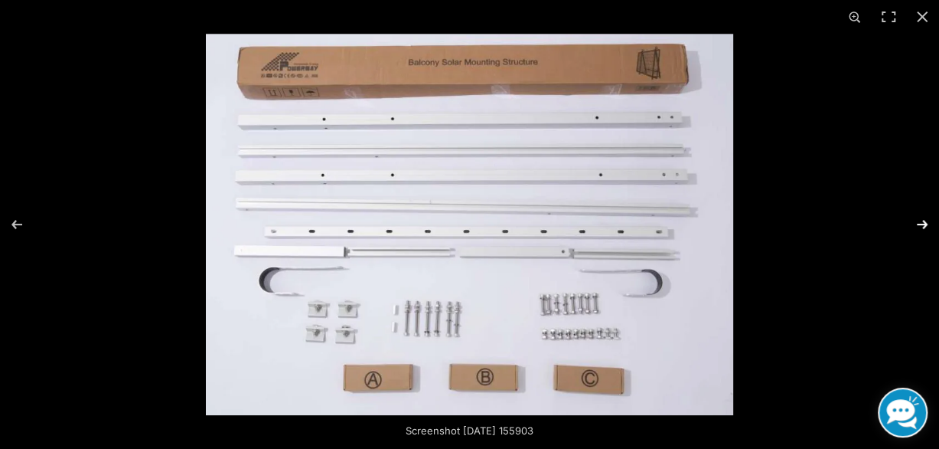
click at [923, 219] on button "Next (arrow right)" at bounding box center [913, 224] width 54 height 77
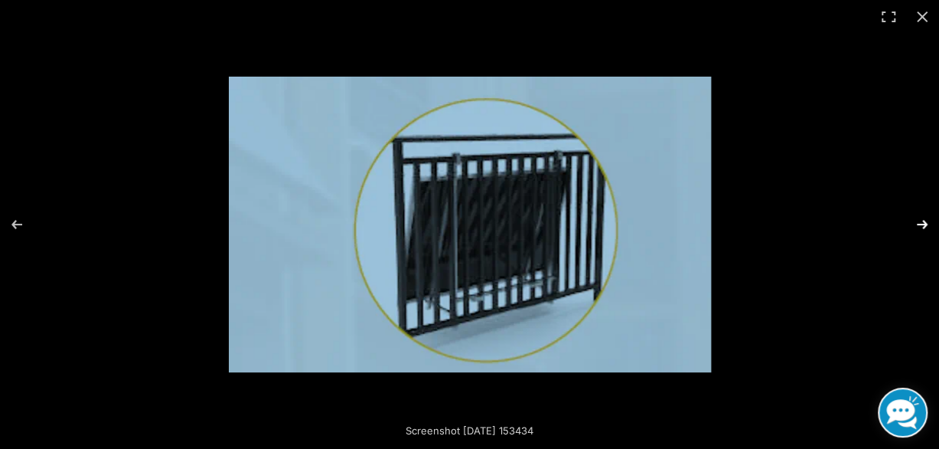
click at [923, 219] on button "Next (arrow right)" at bounding box center [913, 224] width 54 height 77
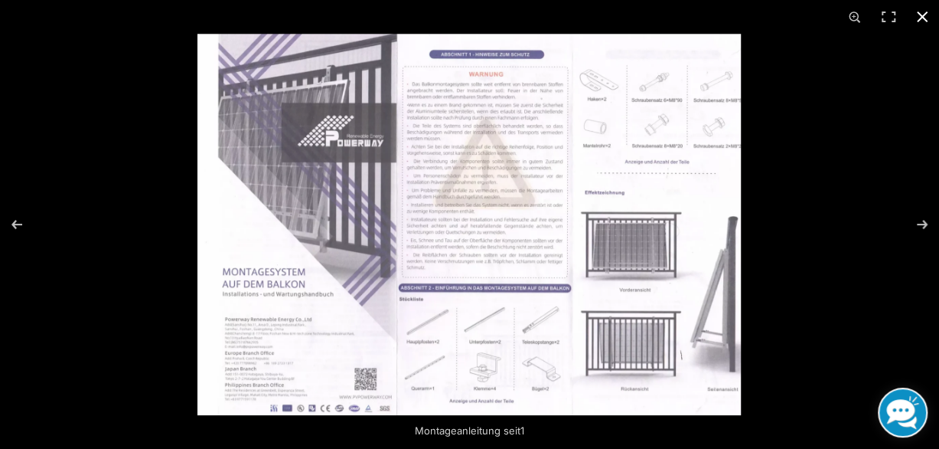
click at [920, 13] on button "Close (Esc)" at bounding box center [923, 17] width 34 height 34
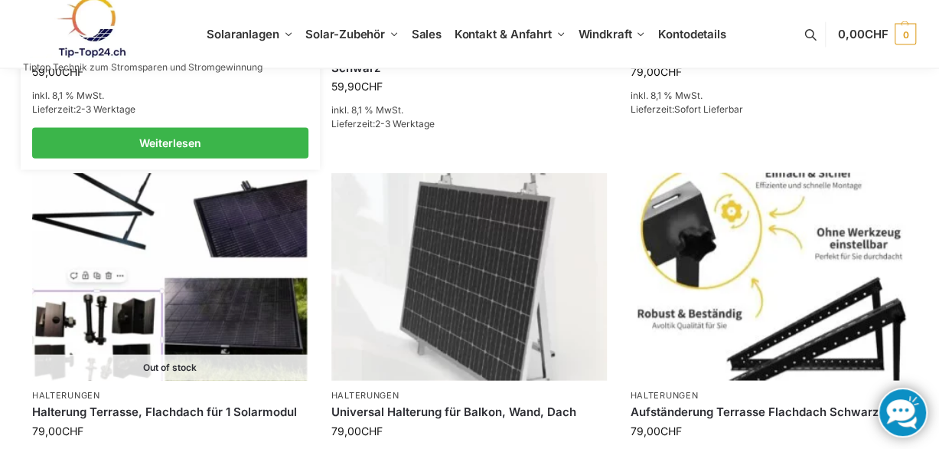
scroll to position [1632, 0]
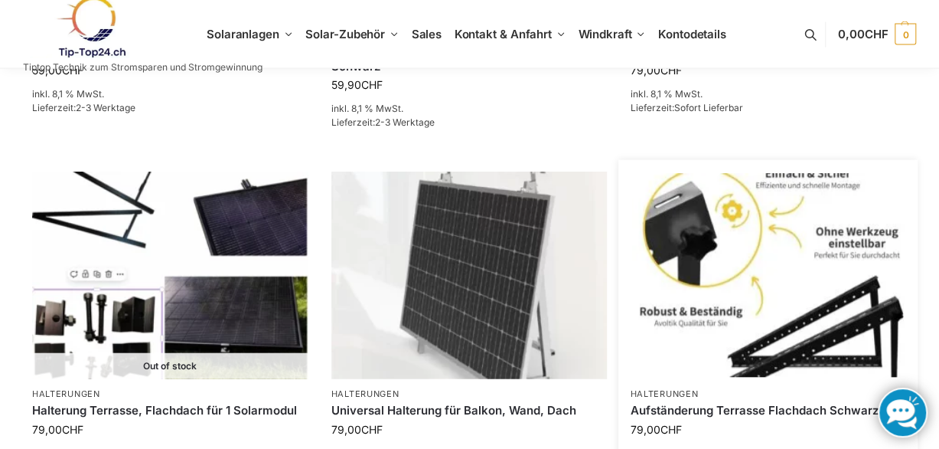
click at [803, 318] on img at bounding box center [768, 276] width 271 height 204
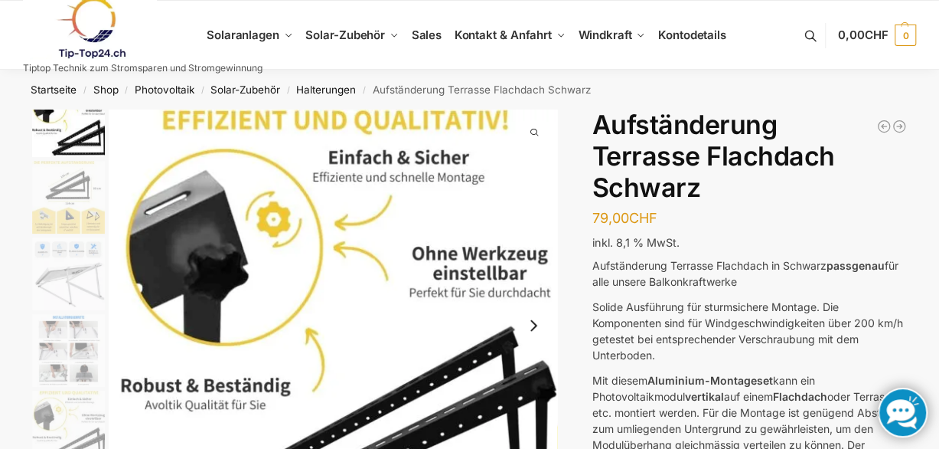
click at [537, 325] on button "Next slide" at bounding box center [534, 325] width 32 height 32
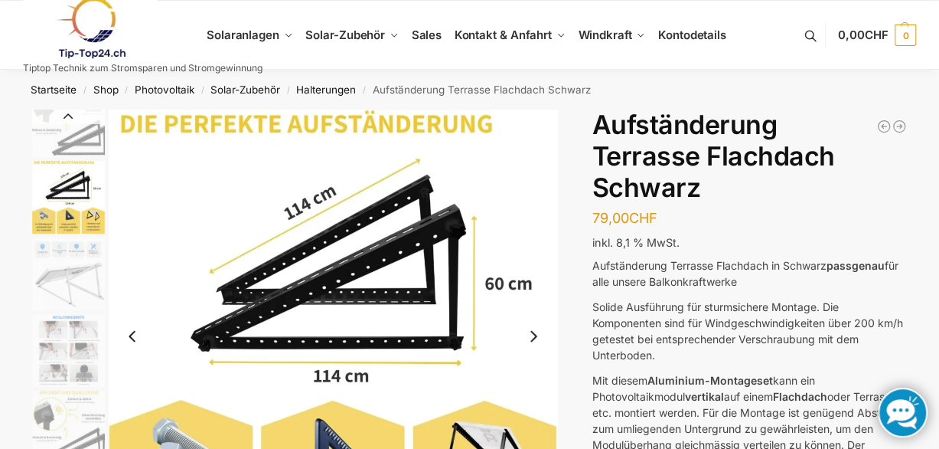
click at [537, 325] on button "Next slide" at bounding box center [534, 336] width 32 height 32
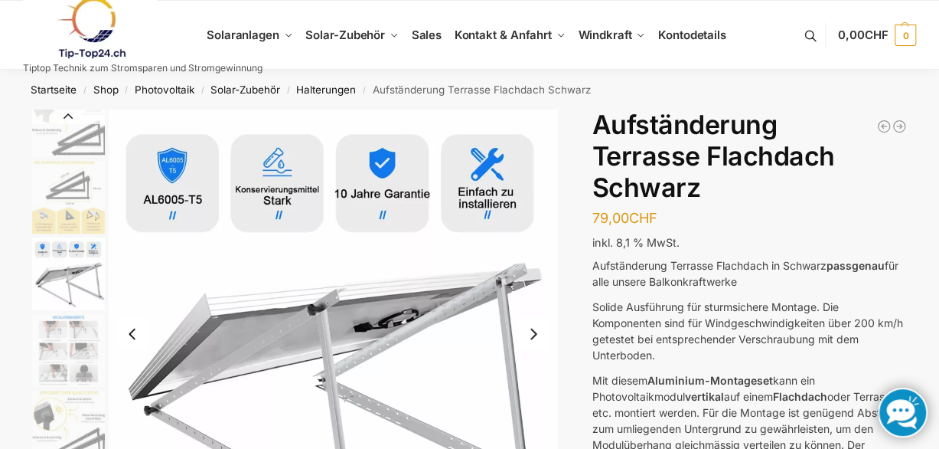
click at [537, 325] on button "Next slide" at bounding box center [534, 334] width 32 height 32
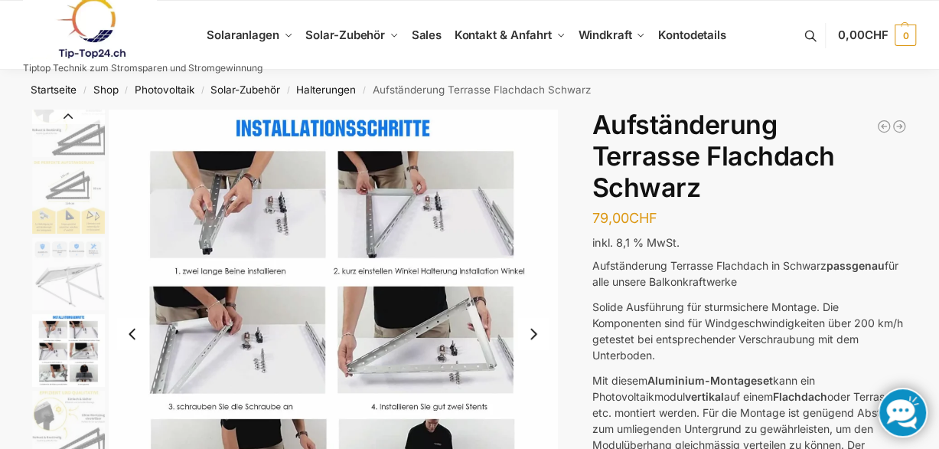
click at [537, 325] on button "Next slide" at bounding box center [534, 334] width 32 height 32
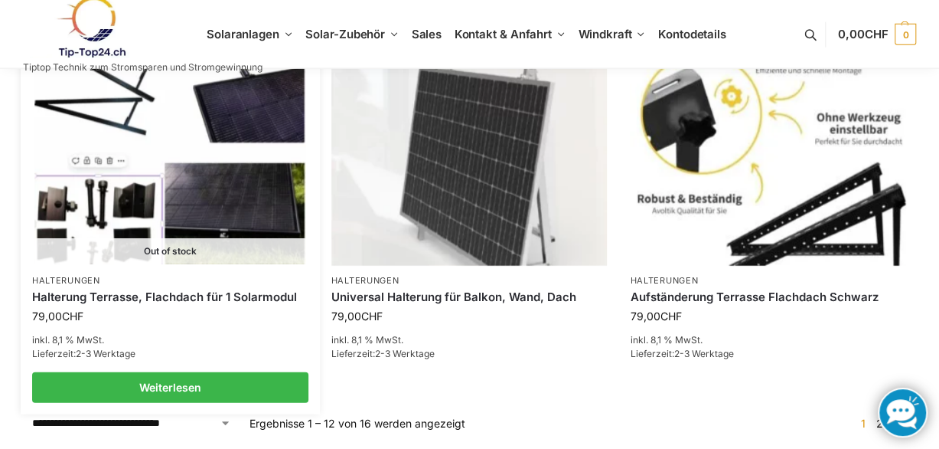
scroll to position [1775, 0]
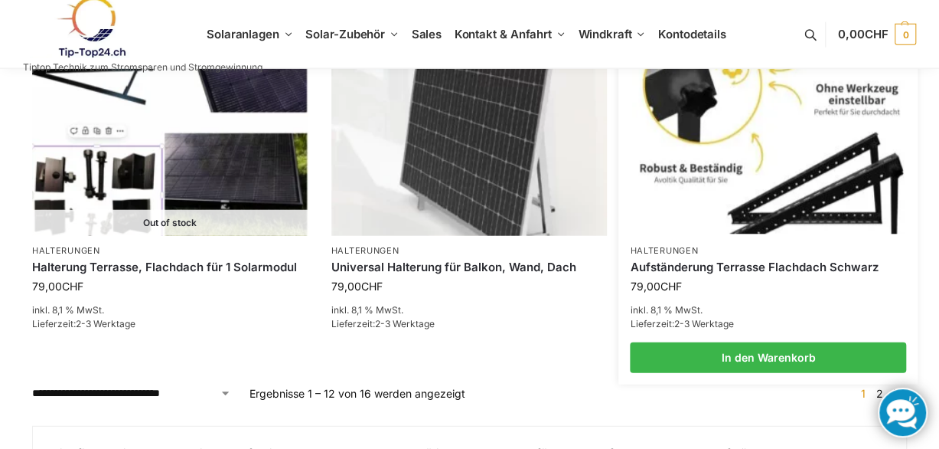
click at [750, 169] on img at bounding box center [768, 133] width 271 height 204
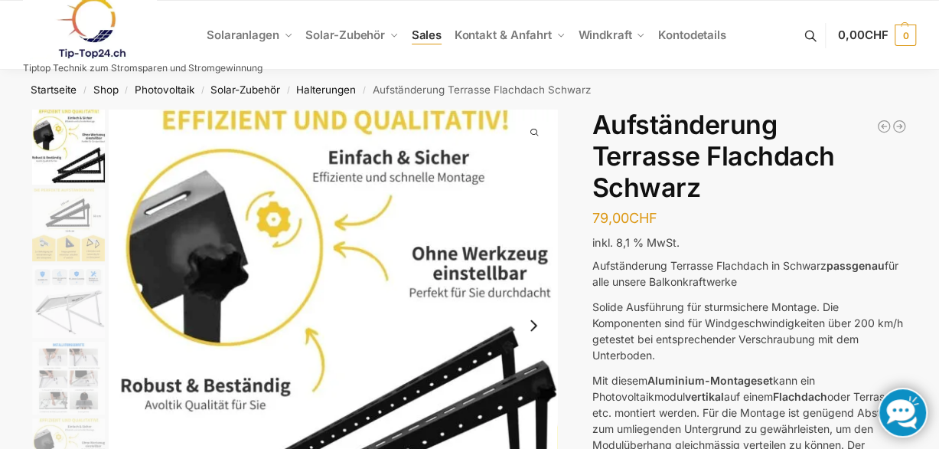
click at [425, 38] on span "Sales" at bounding box center [427, 35] width 31 height 15
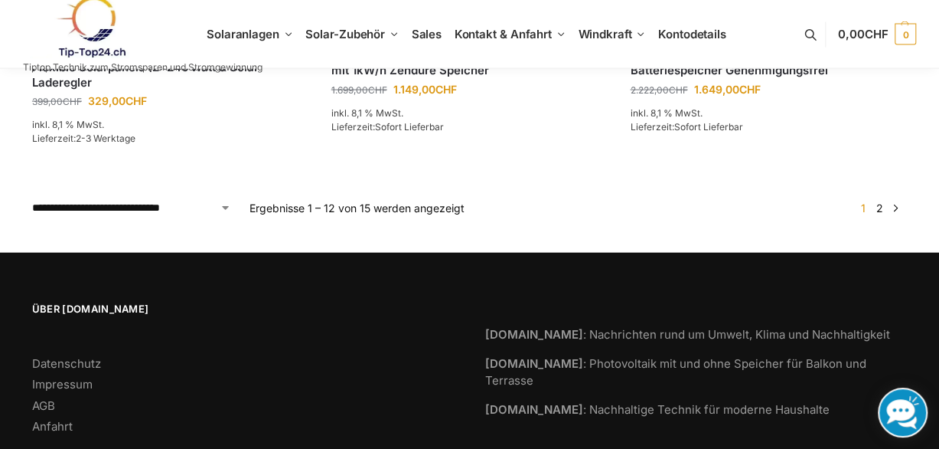
scroll to position [1635, 0]
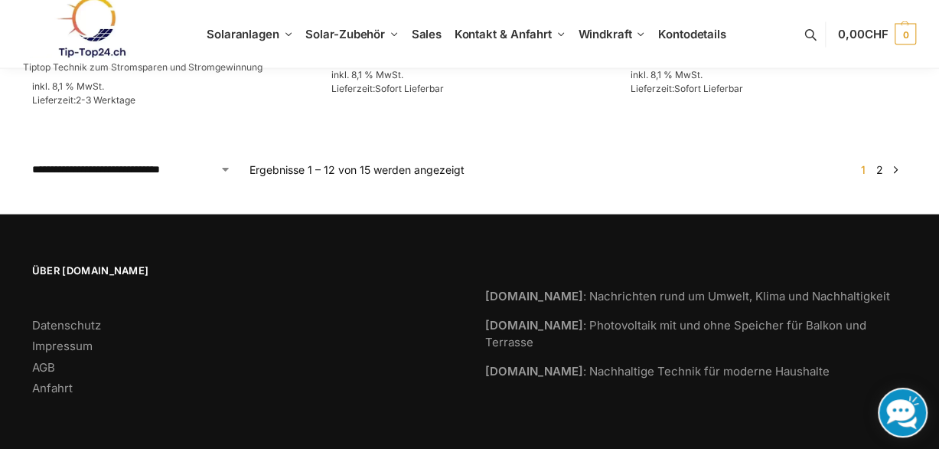
click at [883, 165] on link "2" at bounding box center [880, 169] width 15 height 13
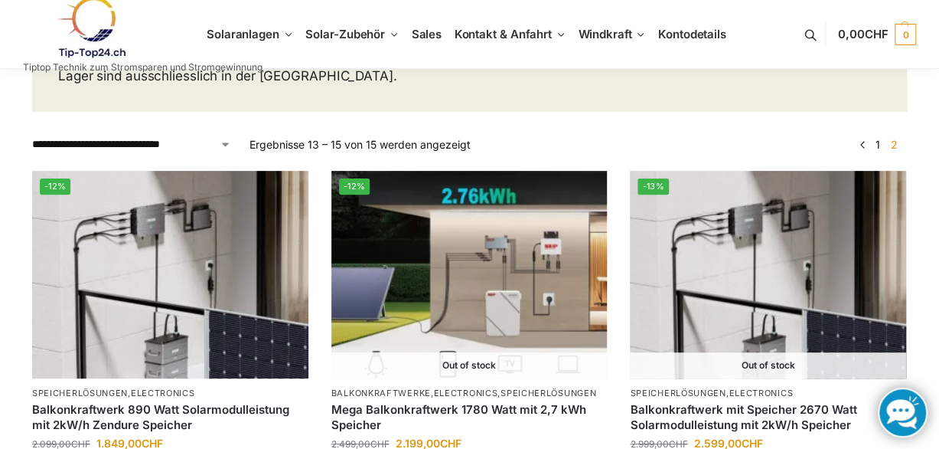
scroll to position [273, 0]
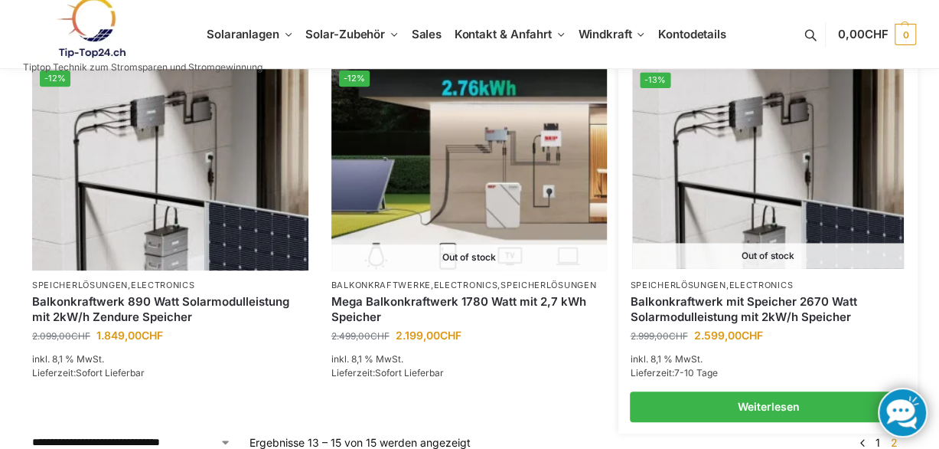
click at [762, 205] on img at bounding box center [768, 167] width 271 height 204
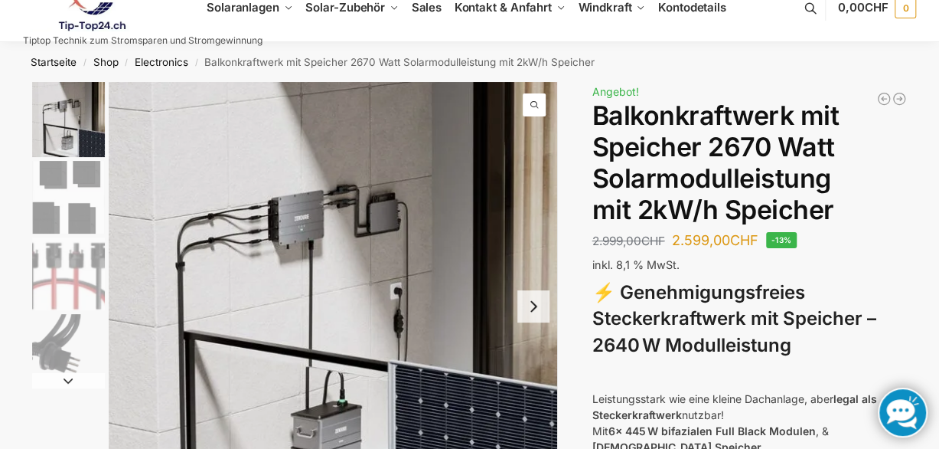
scroll to position [30, 0]
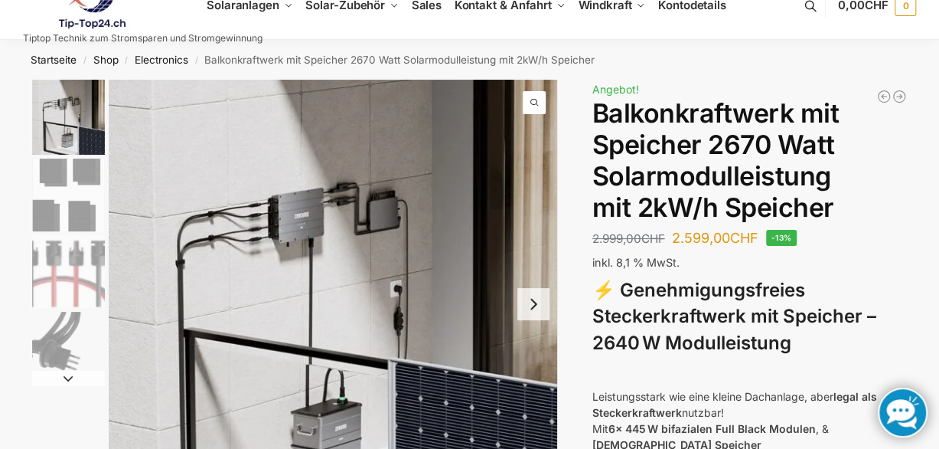
click at [536, 305] on button "Next slide" at bounding box center [534, 304] width 32 height 32
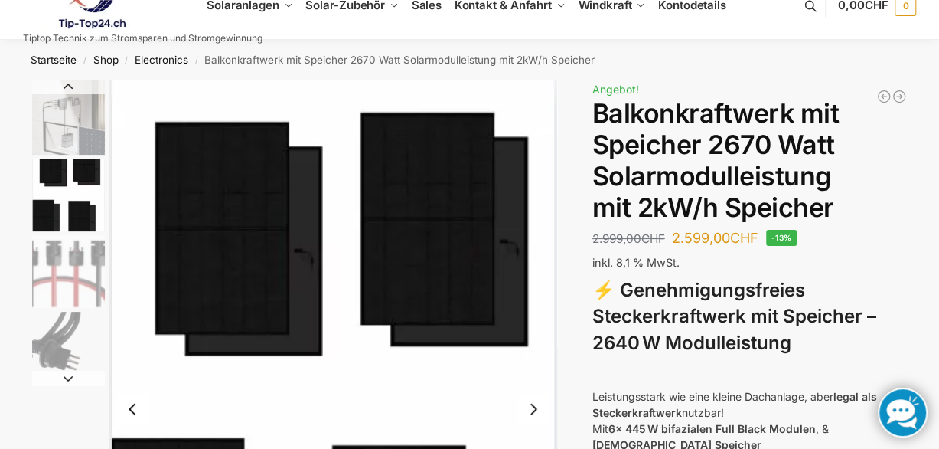
click at [536, 305] on img "2 / 4" at bounding box center [333, 409] width 449 height 658
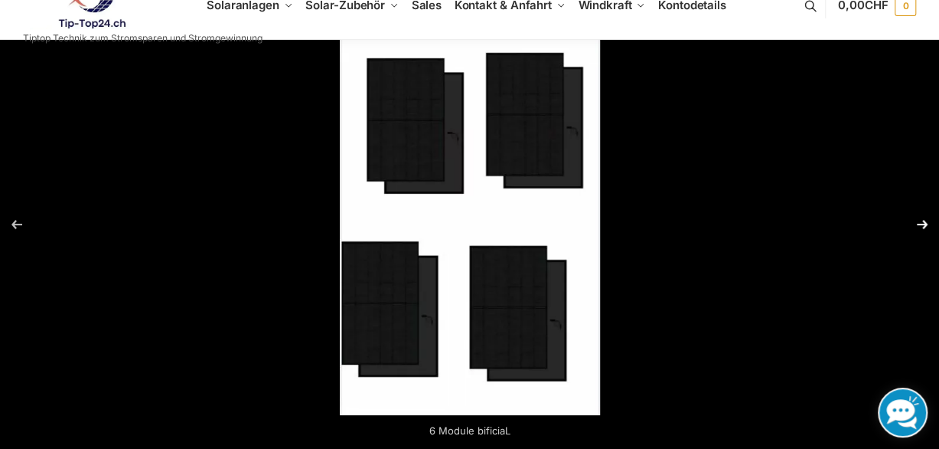
click at [920, 224] on button "Next (arrow right)" at bounding box center [913, 224] width 54 height 77
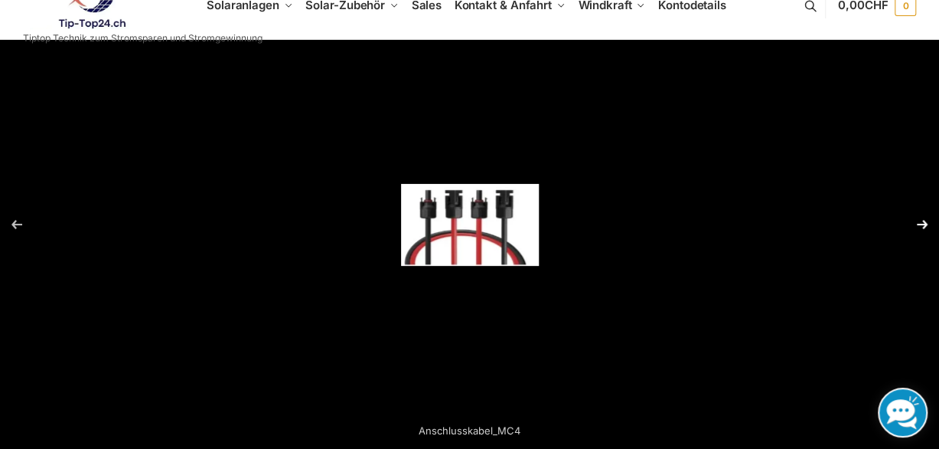
click at [920, 224] on button "Next (arrow right)" at bounding box center [913, 224] width 54 height 77
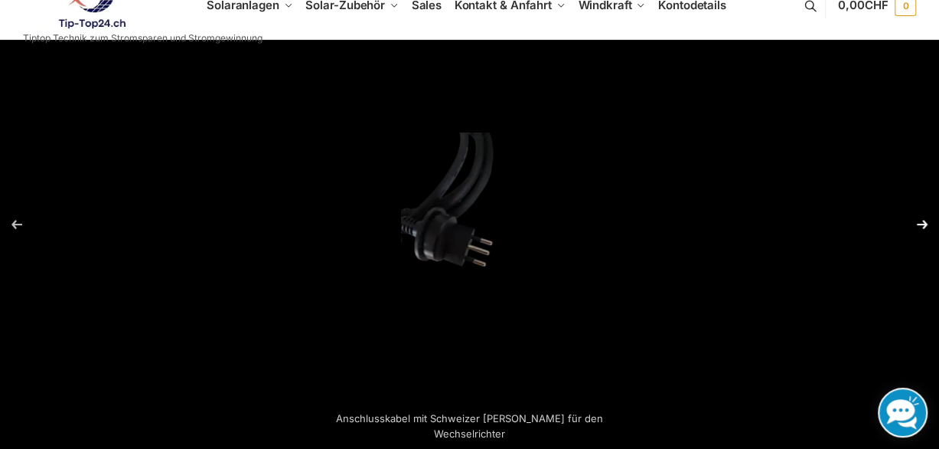
click at [920, 224] on button "Next (arrow right)" at bounding box center [913, 224] width 54 height 77
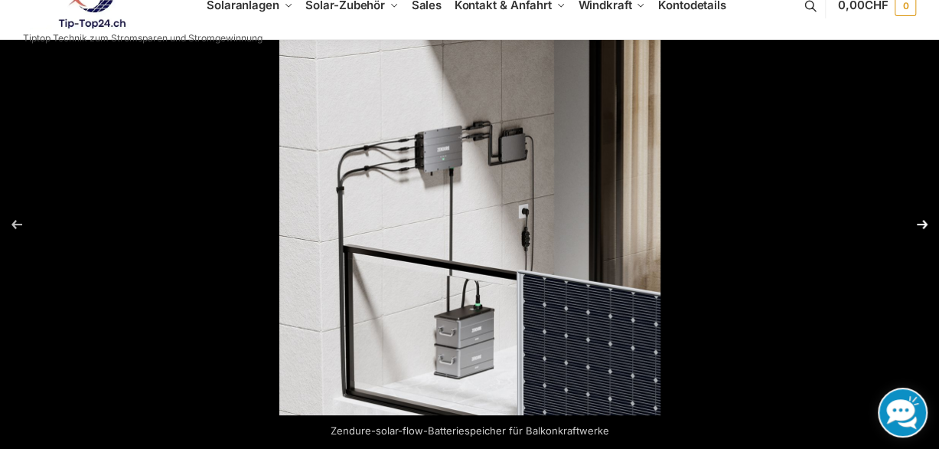
click at [920, 224] on button "Next (arrow right)" at bounding box center [913, 224] width 54 height 77
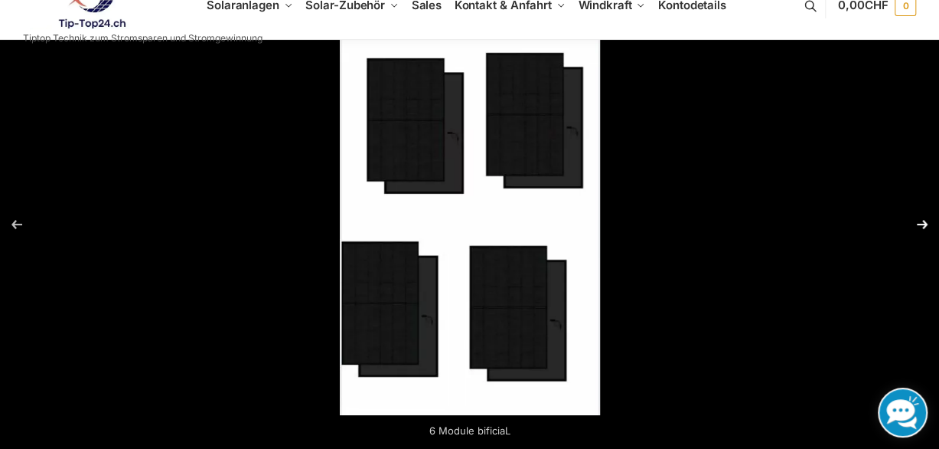
click at [920, 224] on button "Next (arrow right)" at bounding box center [913, 224] width 54 height 77
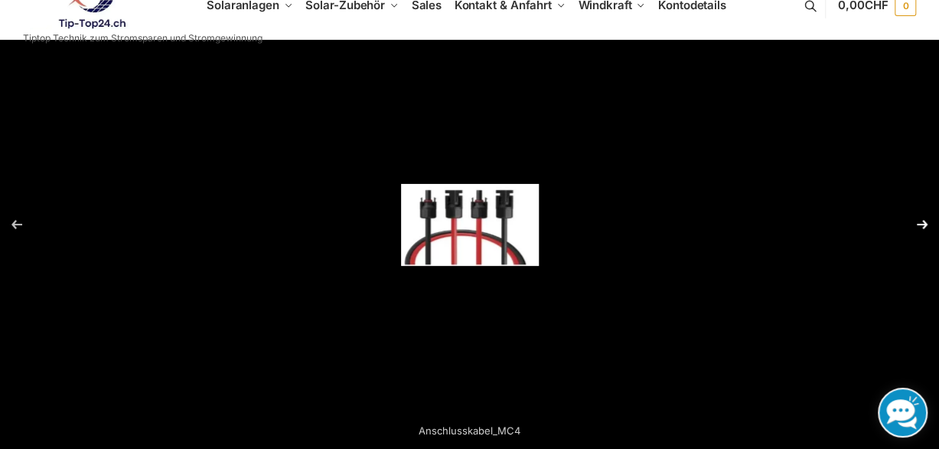
click at [920, 224] on button "Next (arrow right)" at bounding box center [913, 224] width 54 height 77
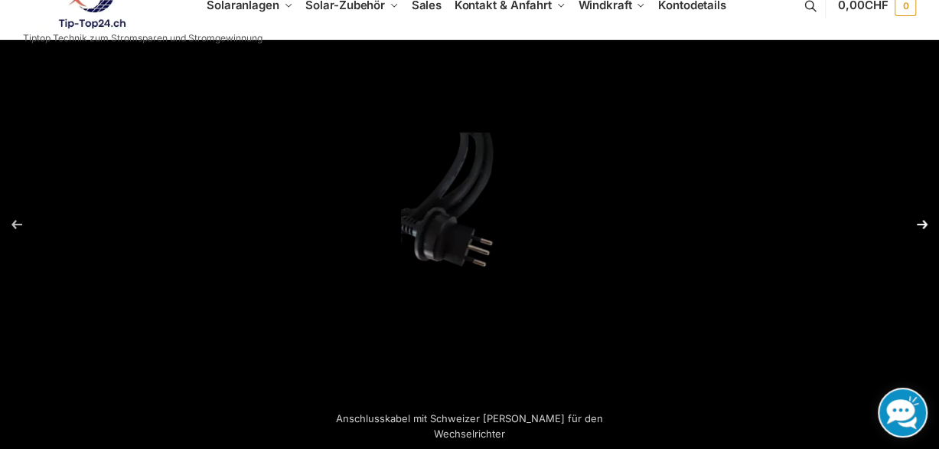
click at [920, 224] on button "Next (arrow right)" at bounding box center [913, 224] width 54 height 77
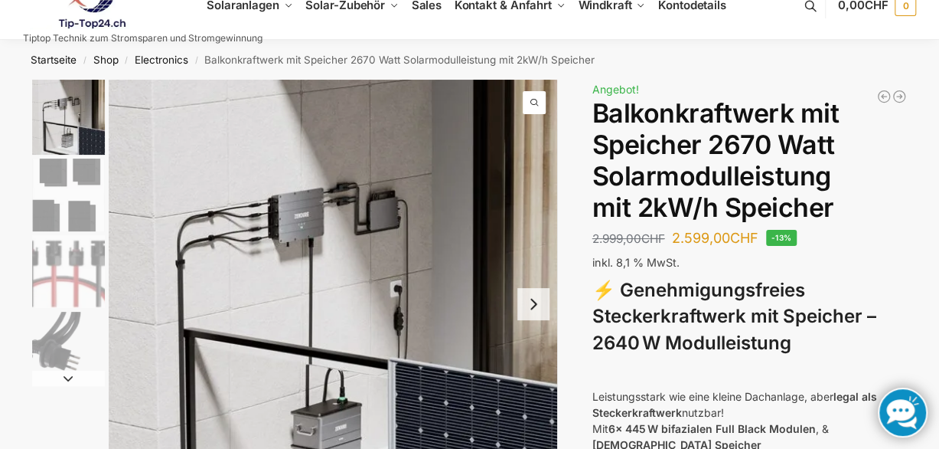
click at [897, 408] on link at bounding box center [903, 412] width 50 height 50
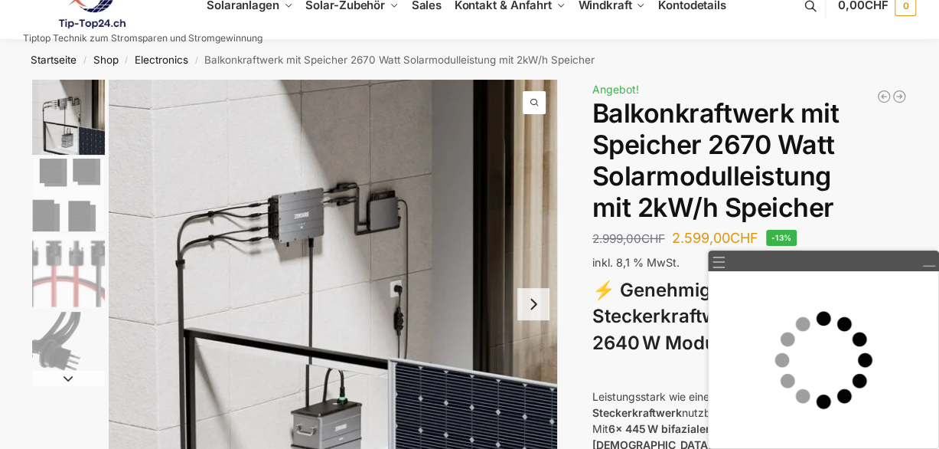
click at [665, 67] on nav "Startseite / Shop / Electronics / Balkonkraftwerk mit Speicher 2670 Watt Solarm…" at bounding box center [469, 60] width 939 height 40
click at [861, 181] on h1 "Balkonkraftwerk mit Speicher 2670 Watt Solarmodulleistung mit 2kW/h Speicher" at bounding box center [750, 160] width 315 height 125
click at [428, 234] on img "1 / 4" at bounding box center [333, 304] width 449 height 449
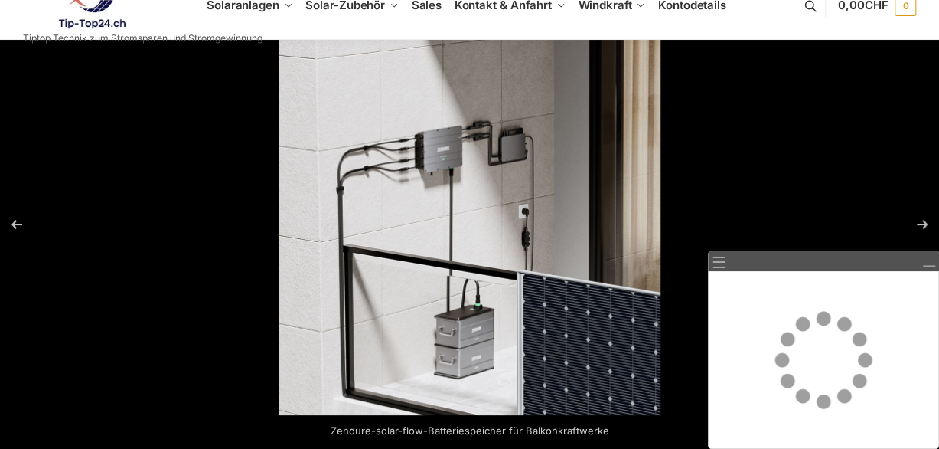
click at [823, 140] on div at bounding box center [748, 258] width 939 height 449
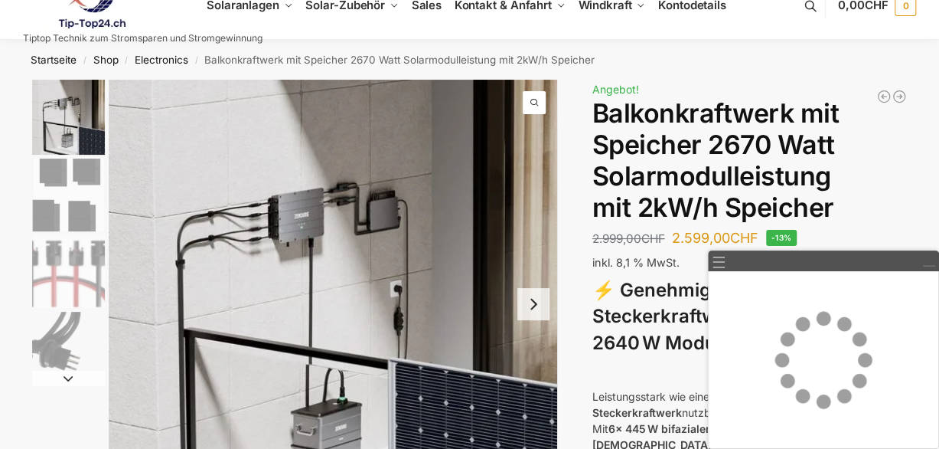
click at [923, 264] on link at bounding box center [929, 261] width 14 height 14
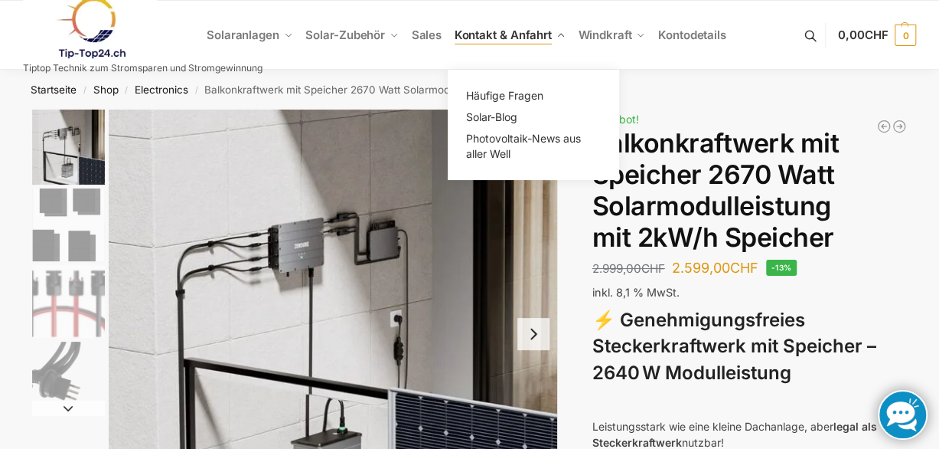
drag, startPoint x: 800, startPoint y: 80, endPoint x: 568, endPoint y: 60, distance: 232.8
click at [568, 60] on link "Kontakt & Anfahrt" at bounding box center [510, 35] width 124 height 69
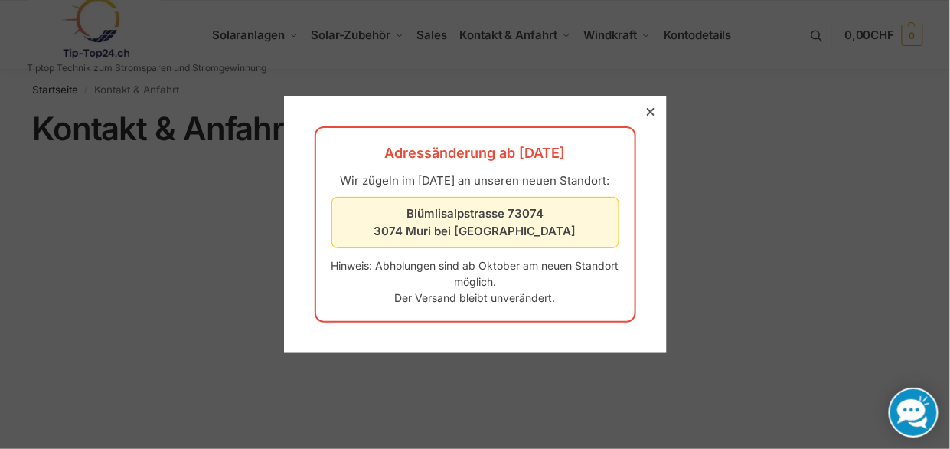
click at [644, 105] on div at bounding box center [651, 112] width 14 height 14
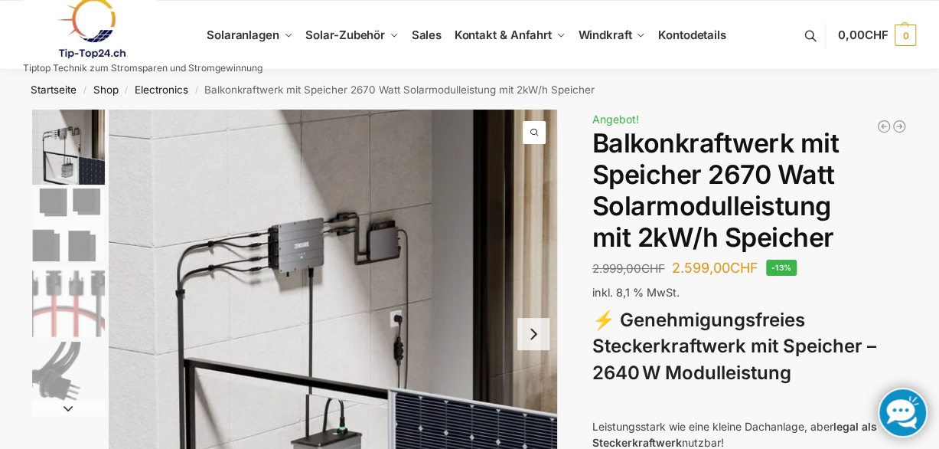
click at [247, 35] on link at bounding box center [143, 28] width 240 height 62
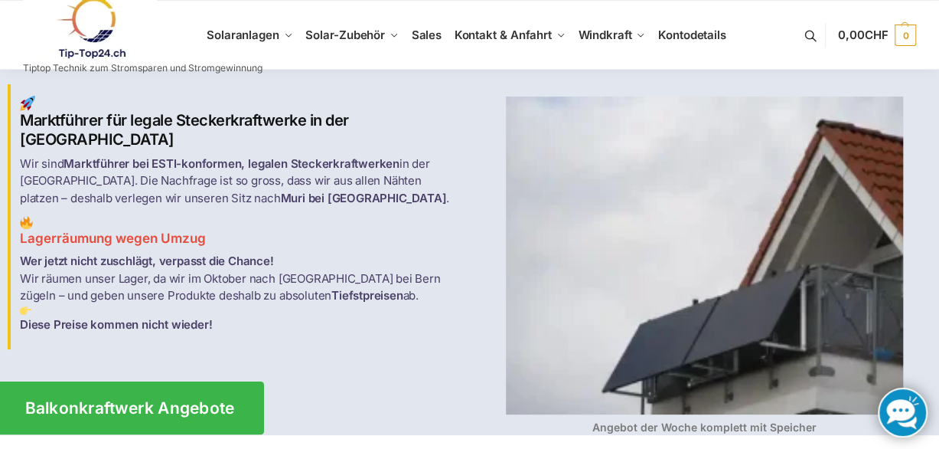
click at [234, 393] on link "Balkonkraftwerk Angebote" at bounding box center [129, 407] width 269 height 53
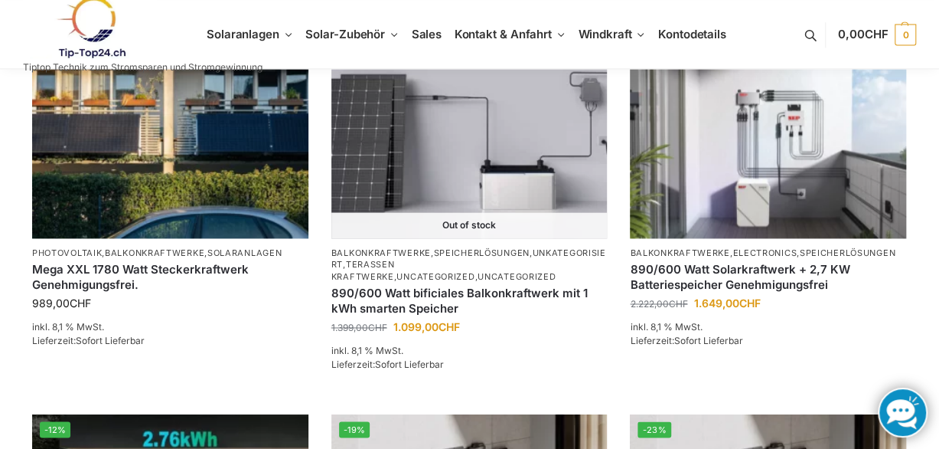
scroll to position [1032, 0]
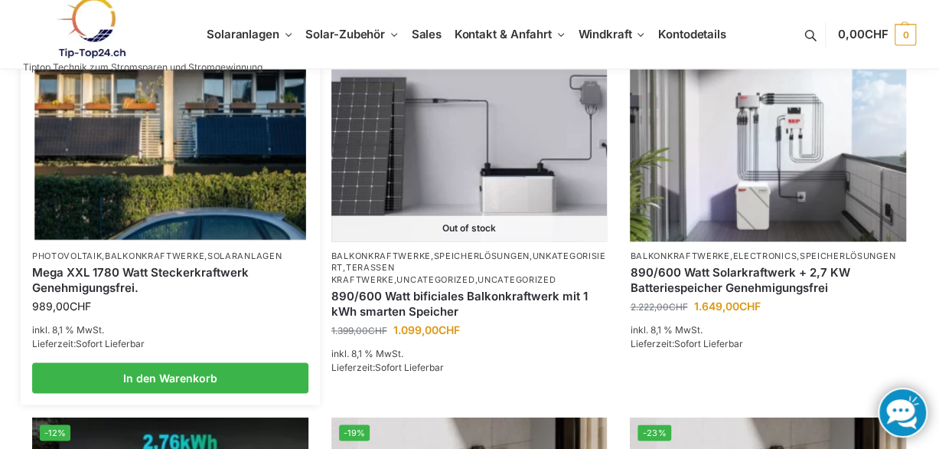
click at [158, 168] on img at bounding box center [169, 138] width 271 height 204
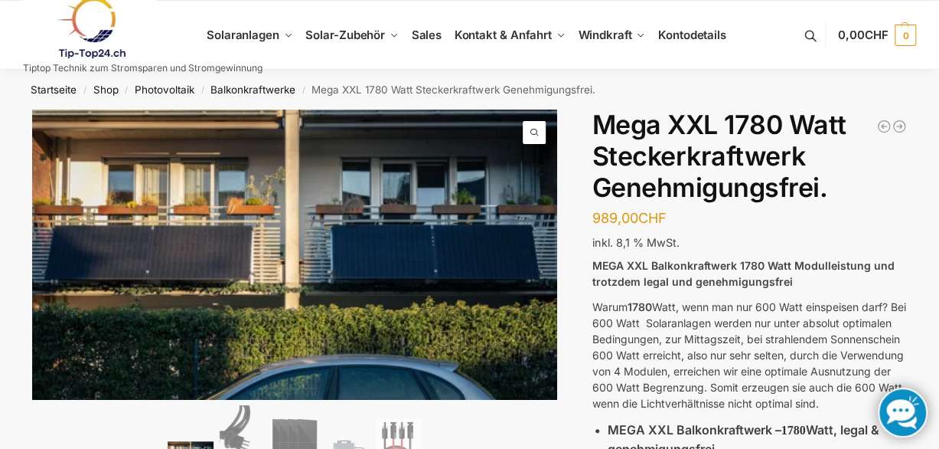
click at [835, 100] on nav "Startseite / Shop / Photovoltaik / Balkonkraftwerke / Mega XXL 1780 Watt Stecke…" at bounding box center [469, 90] width 939 height 40
